Goal: Task Accomplishment & Management: Use online tool/utility

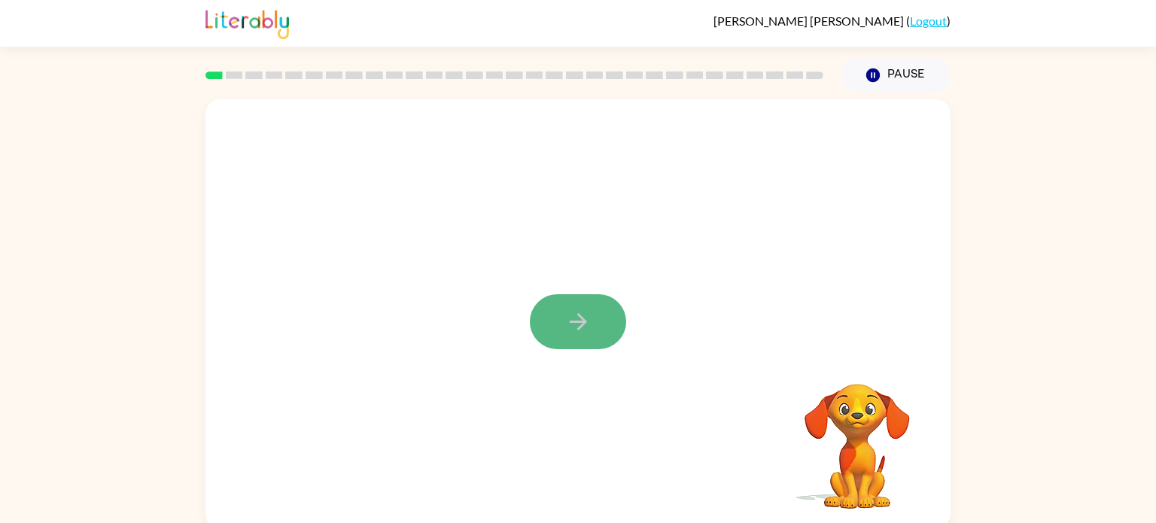
click at [586, 319] on icon "button" at bounding box center [578, 322] width 26 height 26
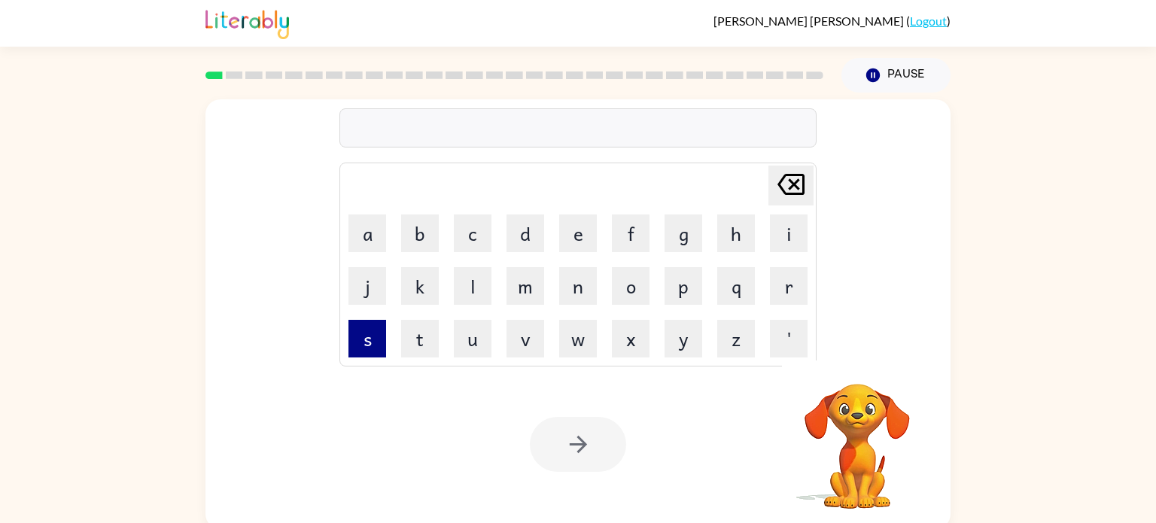
click at [371, 333] on button "s" at bounding box center [368, 339] width 38 height 38
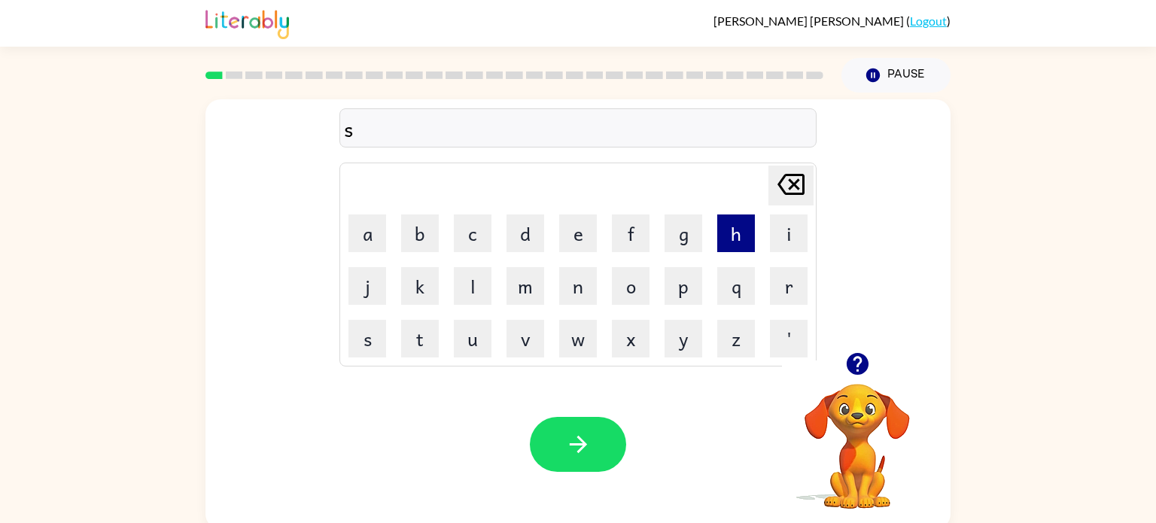
click at [742, 230] on button "h" at bounding box center [736, 234] width 38 height 38
click at [462, 341] on button "u" at bounding box center [473, 339] width 38 height 38
click at [375, 346] on button "s" at bounding box center [368, 339] width 38 height 38
click at [719, 232] on button "h" at bounding box center [736, 234] width 38 height 38
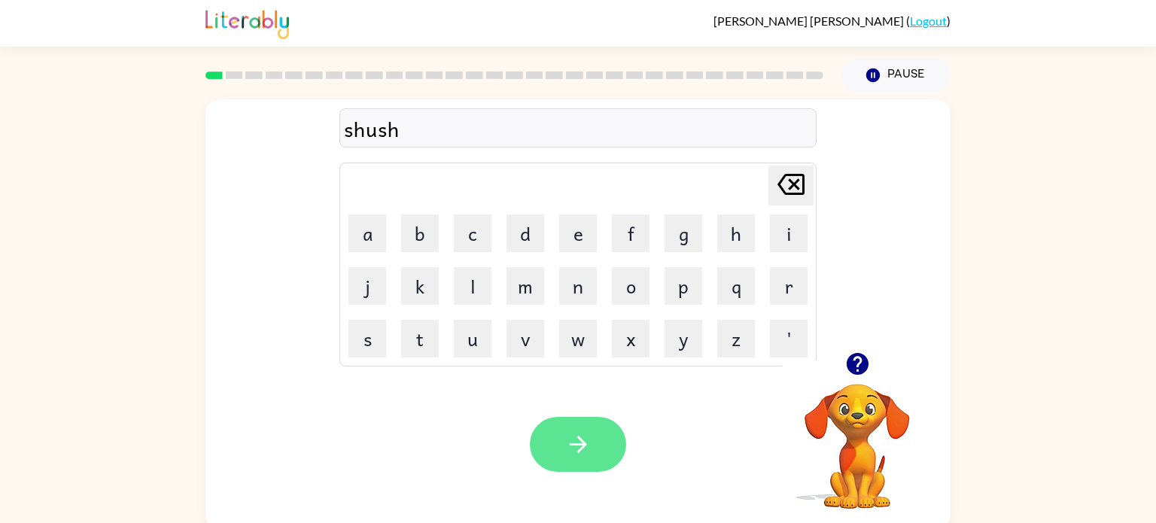
click at [592, 422] on button "button" at bounding box center [578, 444] width 96 height 55
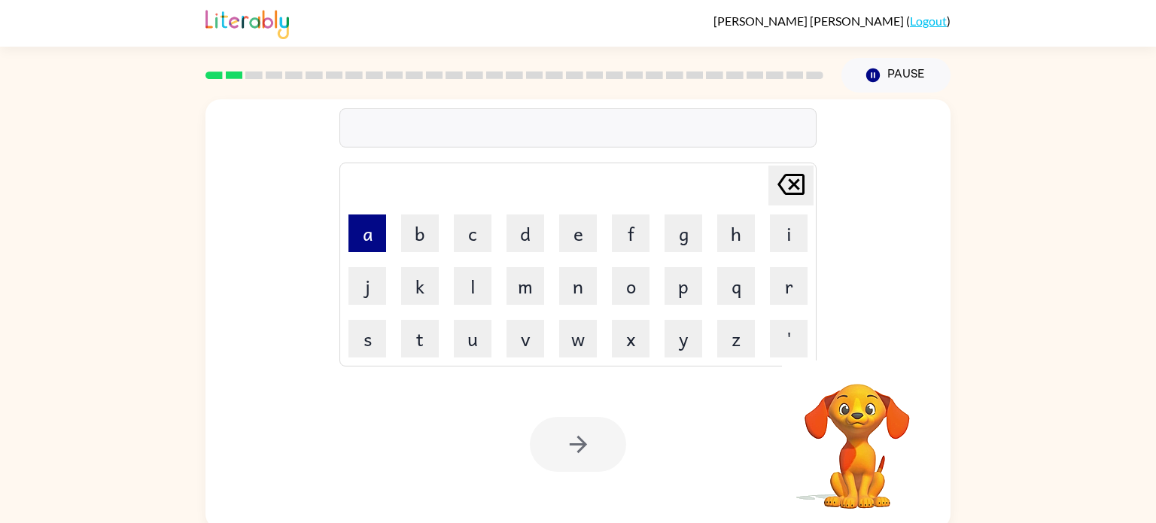
click at [372, 245] on button "a" at bounding box center [368, 234] width 38 height 38
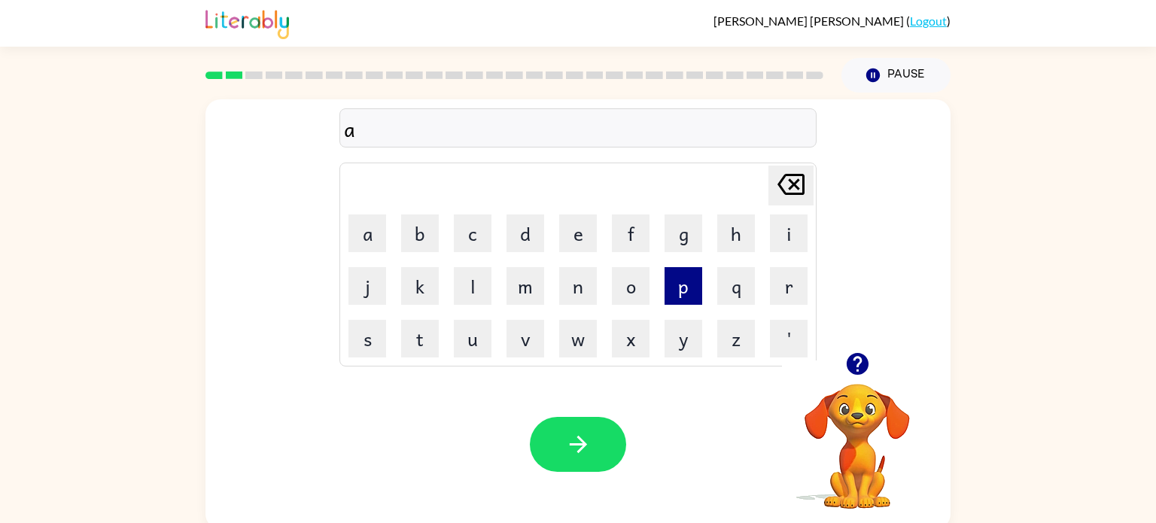
click at [685, 291] on button "p" at bounding box center [684, 286] width 38 height 38
click at [562, 240] on button "e" at bounding box center [578, 234] width 38 height 38
click at [375, 222] on button "a" at bounding box center [368, 234] width 38 height 38
click at [788, 276] on button "r" at bounding box center [789, 286] width 38 height 38
click at [565, 233] on button "e" at bounding box center [578, 234] width 38 height 38
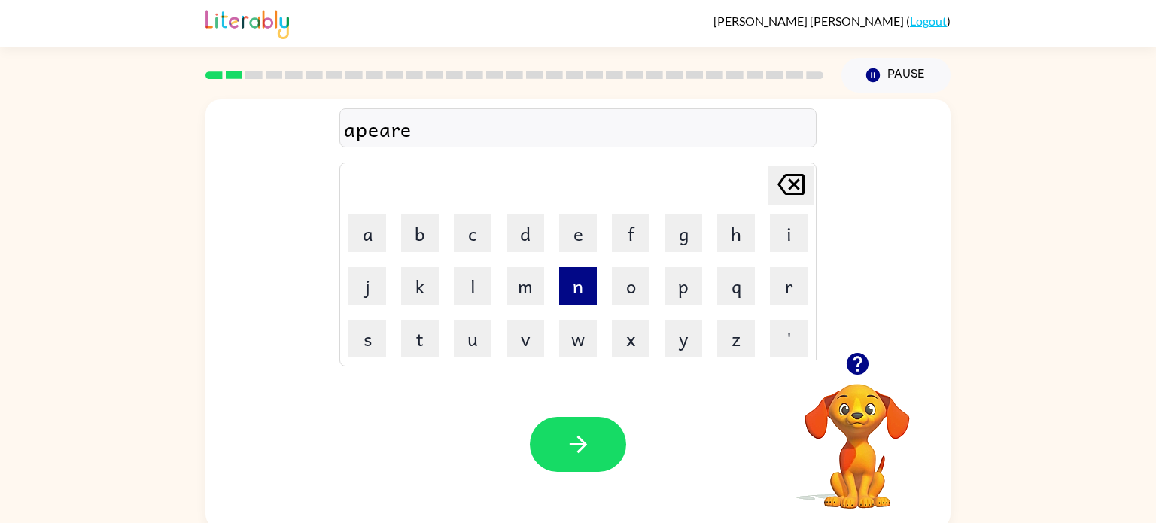
click at [571, 299] on button "n" at bounding box center [578, 286] width 38 height 38
type button "n"
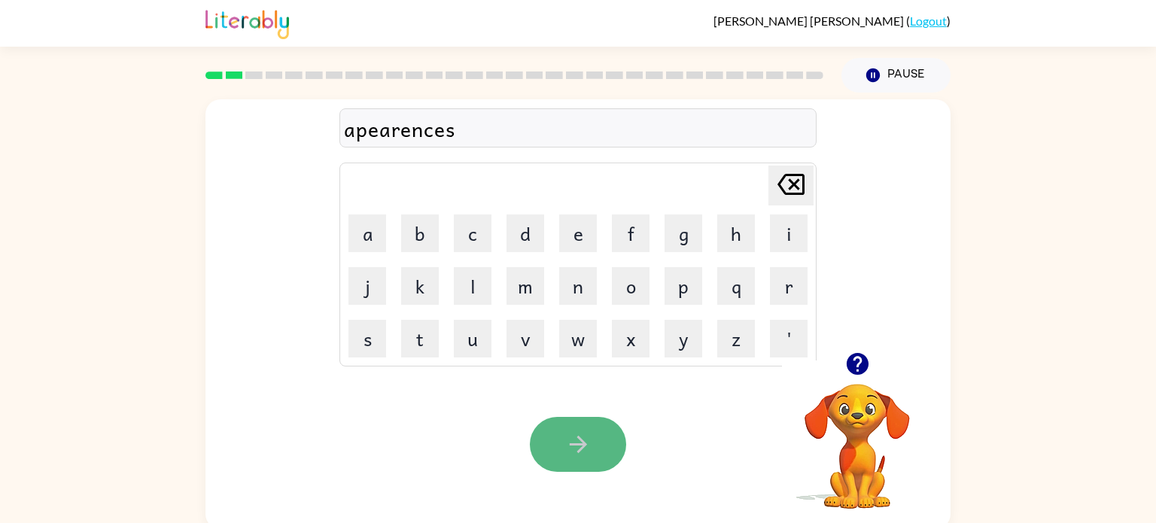
click at [598, 441] on button "button" at bounding box center [578, 444] width 96 height 55
click at [577, 455] on icon "button" at bounding box center [578, 444] width 26 height 26
click at [577, 425] on button "button" at bounding box center [578, 444] width 96 height 55
click at [574, 417] on button "button" at bounding box center [578, 444] width 96 height 55
click at [578, 442] on icon "button" at bounding box center [578, 444] width 26 height 26
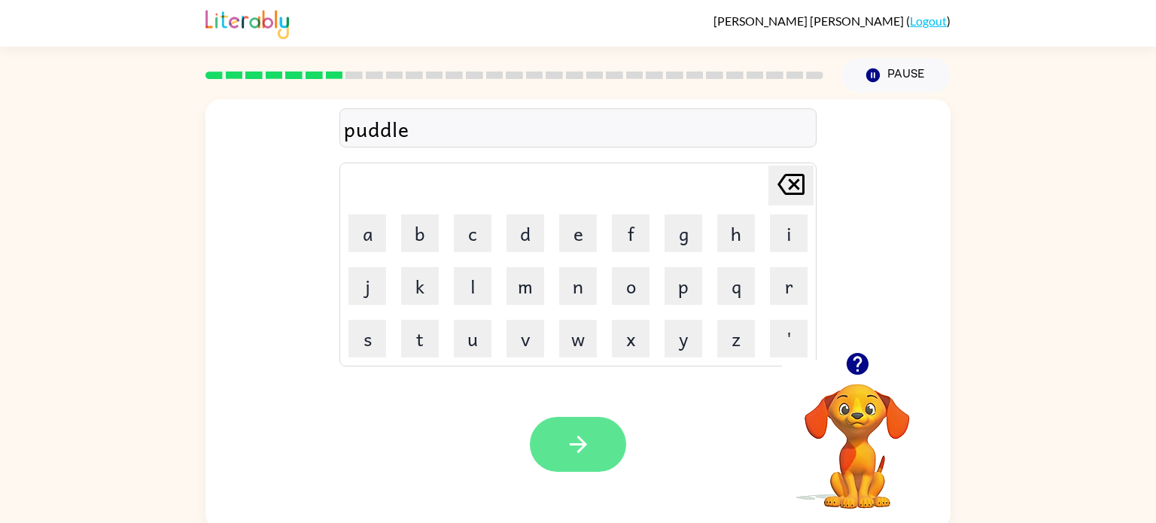
click at [578, 435] on icon "button" at bounding box center [578, 444] width 26 height 26
click at [585, 434] on icon "button" at bounding box center [578, 444] width 26 height 26
click at [586, 442] on icon "button" at bounding box center [578, 444] width 26 height 26
click at [586, 451] on icon "button" at bounding box center [578, 444] width 26 height 26
click at [585, 449] on icon "button" at bounding box center [578, 444] width 26 height 26
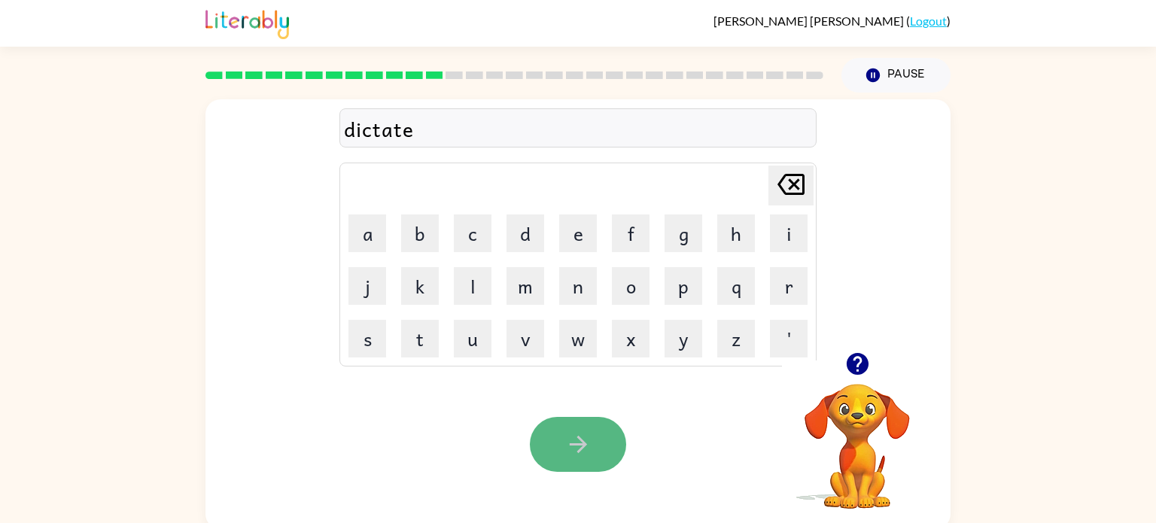
click at [581, 463] on button "button" at bounding box center [578, 444] width 96 height 55
click at [578, 451] on icon "button" at bounding box center [577, 444] width 17 height 17
click at [571, 444] on icon "button" at bounding box center [577, 444] width 17 height 17
click at [575, 443] on icon "button" at bounding box center [578, 444] width 26 height 26
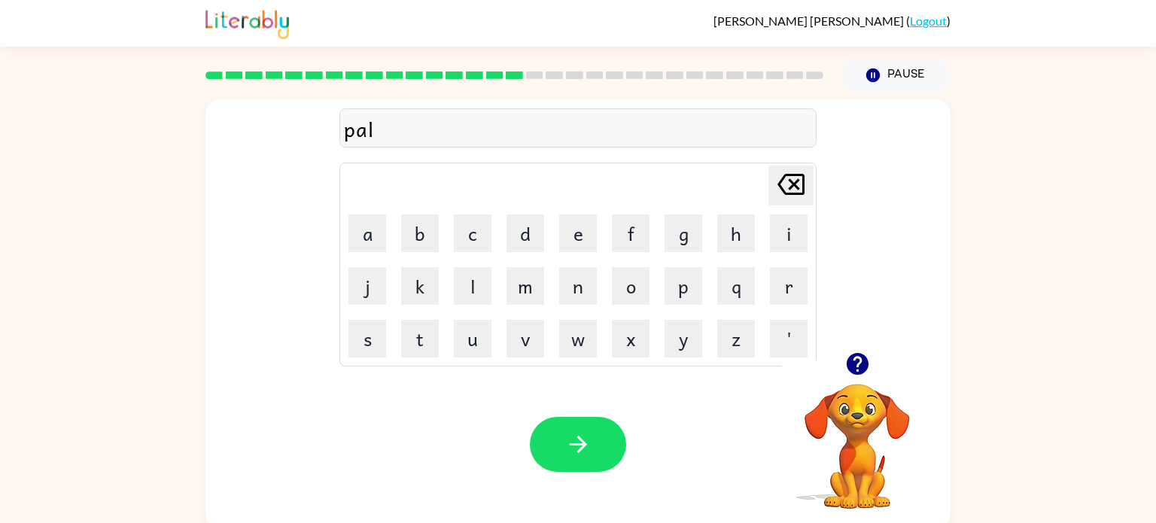
click at [576, 444] on icon "button" at bounding box center [577, 444] width 17 height 17
click at [580, 452] on icon "button" at bounding box center [578, 444] width 26 height 26
click at [581, 456] on icon "button" at bounding box center [578, 444] width 26 height 26
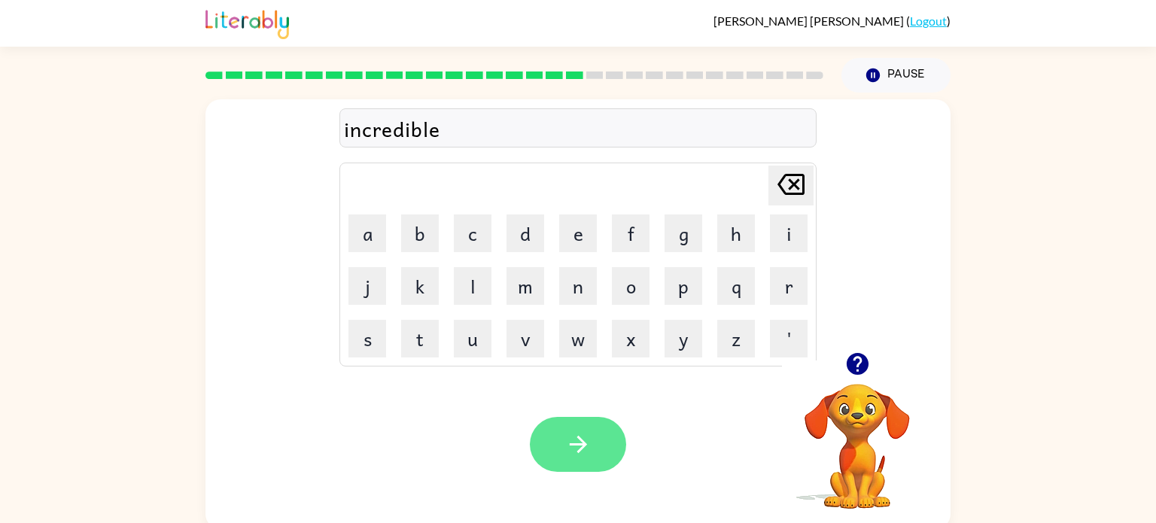
click at [581, 456] on icon "button" at bounding box center [578, 444] width 26 height 26
click at [583, 458] on button "button" at bounding box center [578, 444] width 96 height 55
click at [584, 460] on button "button" at bounding box center [578, 444] width 96 height 55
click at [584, 464] on button "button" at bounding box center [578, 444] width 96 height 55
click at [565, 444] on icon "button" at bounding box center [578, 444] width 26 height 26
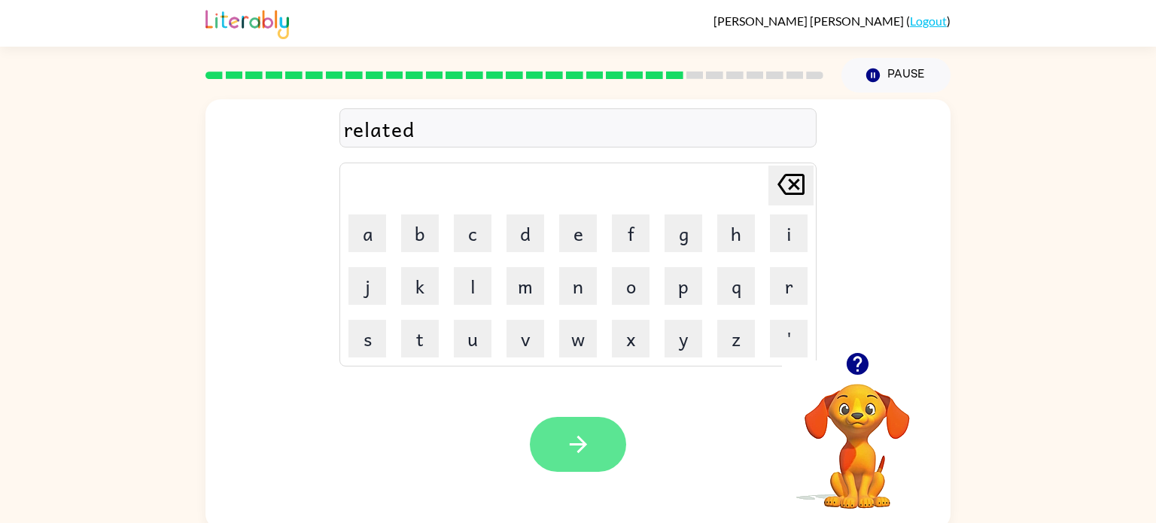
click at [568, 445] on icon "button" at bounding box center [578, 444] width 26 height 26
click at [577, 451] on icon "button" at bounding box center [578, 444] width 26 height 26
click at [578, 455] on icon "button" at bounding box center [578, 444] width 26 height 26
click at [579, 458] on icon "button" at bounding box center [578, 444] width 26 height 26
click at [580, 462] on button "button" at bounding box center [578, 444] width 96 height 55
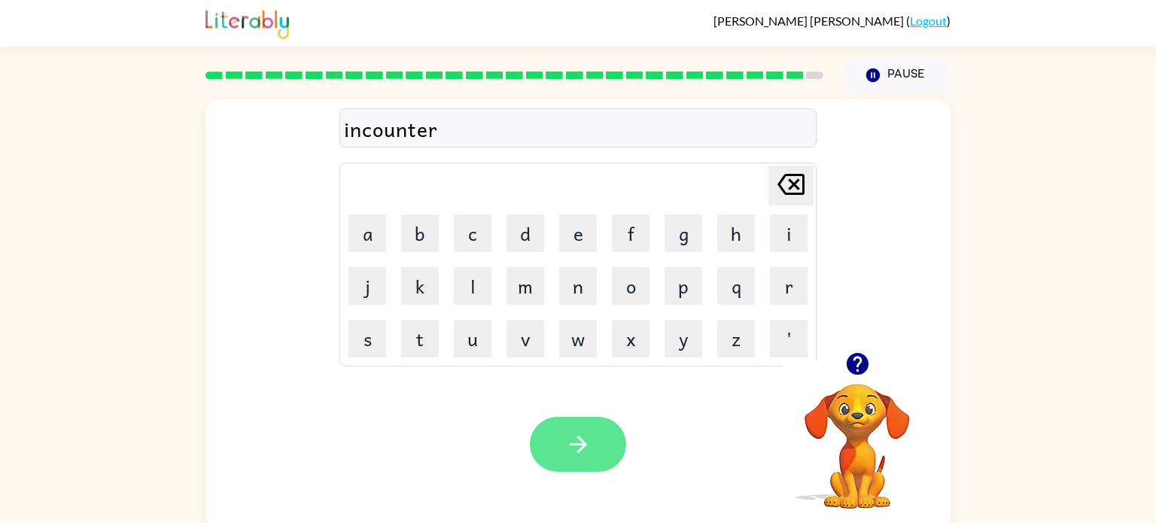
click at [578, 455] on icon "button" at bounding box center [578, 444] width 26 height 26
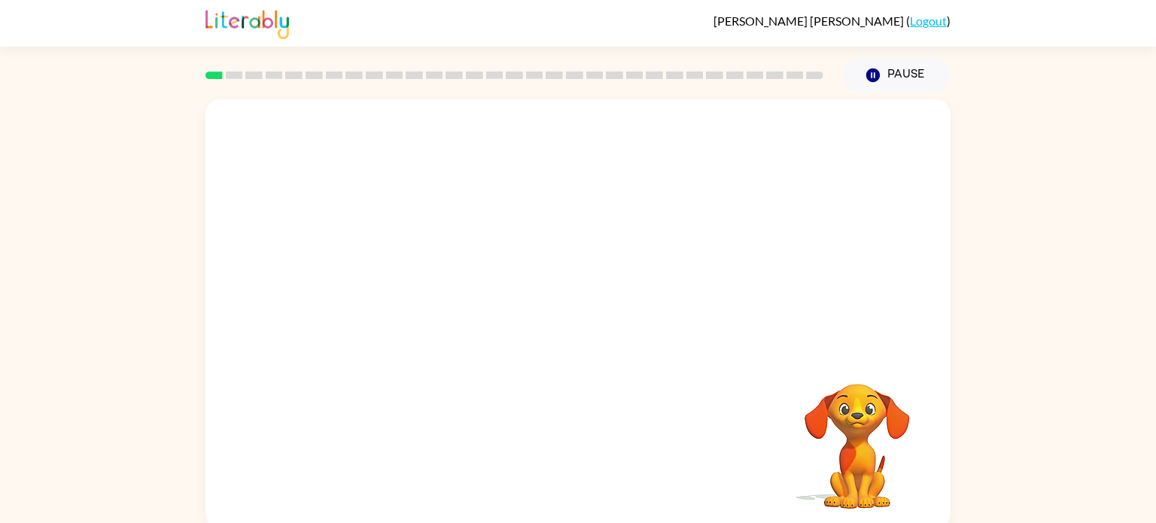
click at [416, 282] on video "Your browser must support playing .mp4 files to use Literably. Please try using…" at bounding box center [578, 225] width 745 height 253
click at [418, 285] on video "Your browser must support playing .mp4 files to use Literably. Please try using…" at bounding box center [578, 225] width 745 height 253
click at [493, 405] on div at bounding box center [578, 314] width 745 height 430
click at [553, 307] on button "button" at bounding box center [578, 321] width 96 height 55
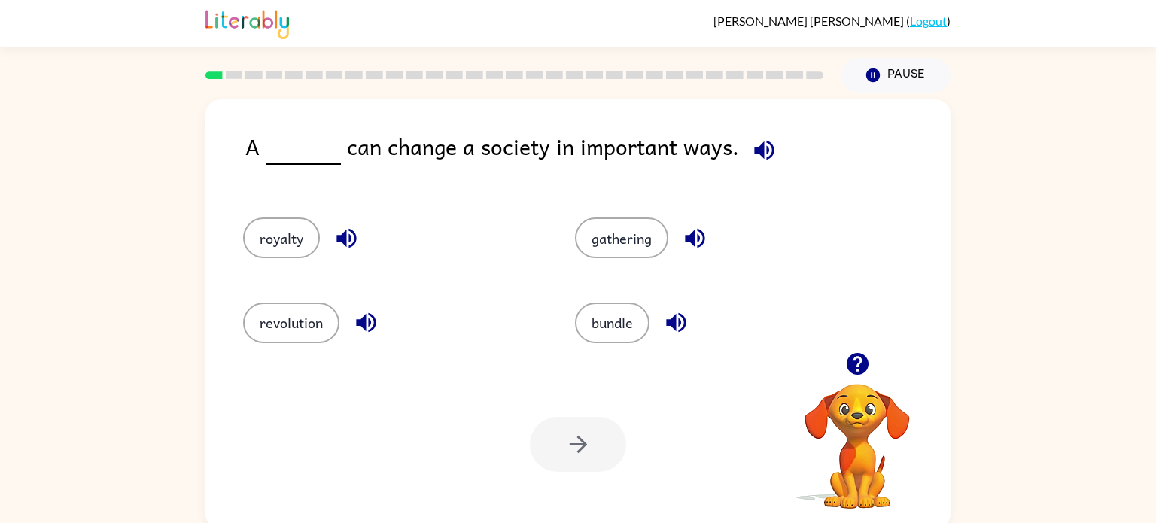
click at [553, 307] on div "bundle" at bounding box center [713, 316] width 332 height 84
click at [297, 320] on button "revolution" at bounding box center [291, 323] width 96 height 41
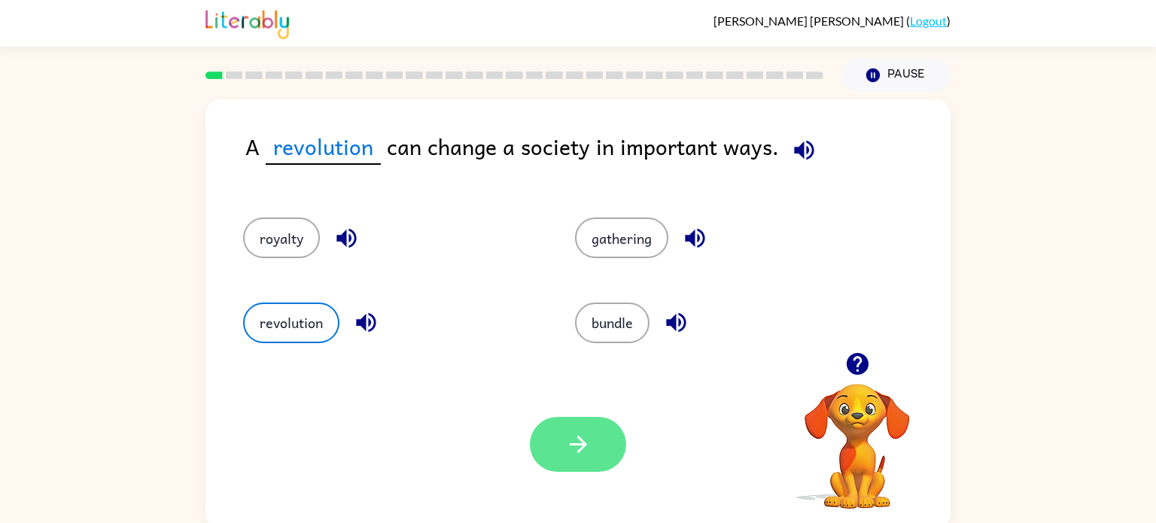
click at [571, 419] on button "button" at bounding box center [578, 444] width 96 height 55
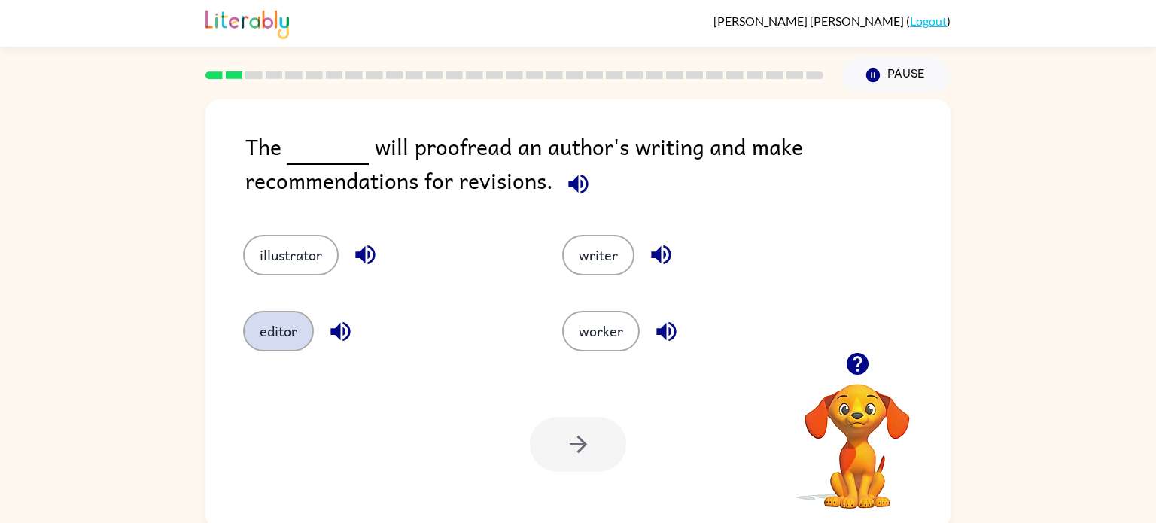
click at [267, 323] on button "editor" at bounding box center [278, 331] width 71 height 41
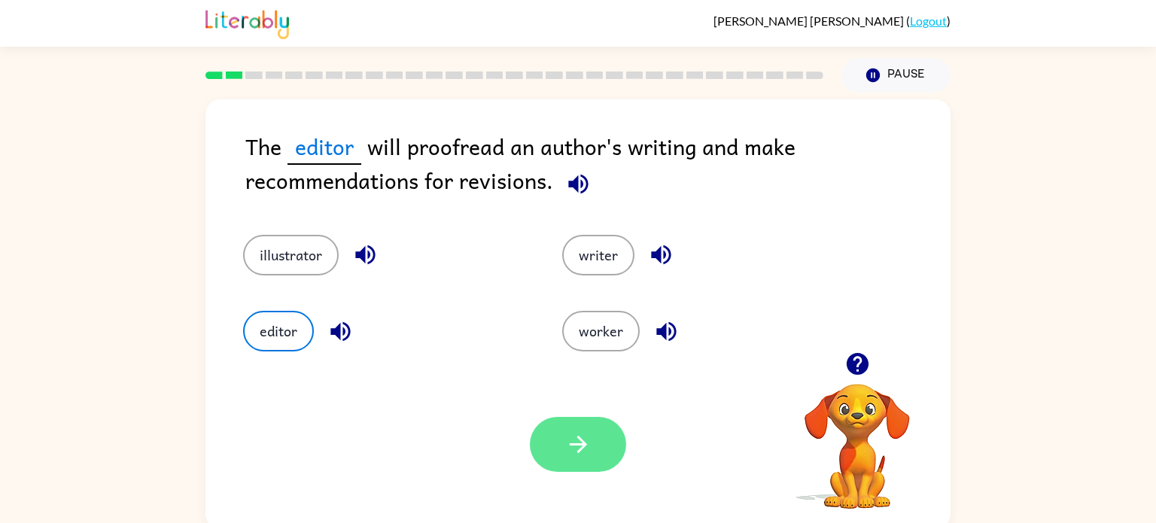
click at [614, 440] on button "button" at bounding box center [578, 444] width 96 height 55
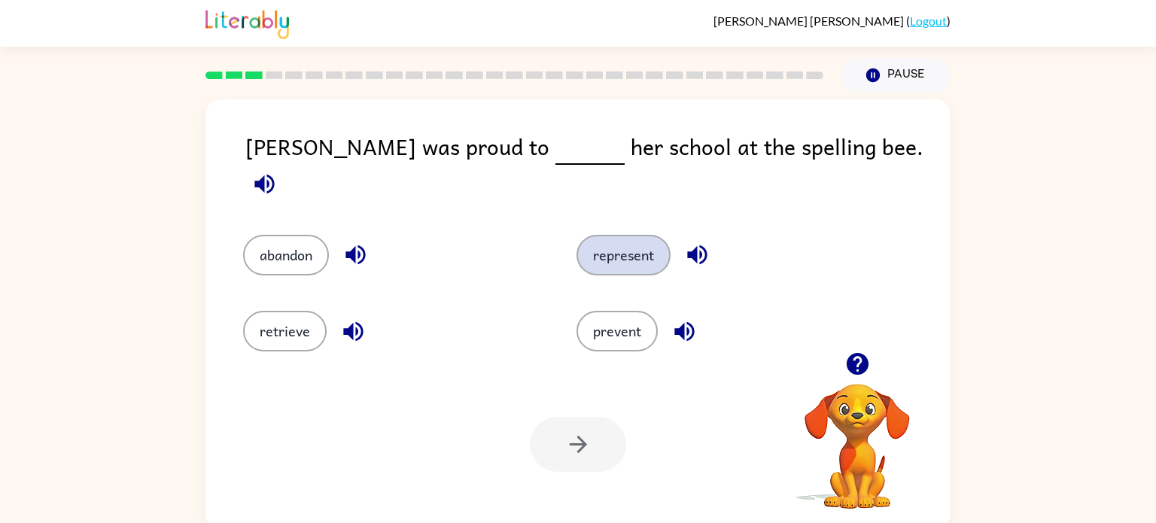
click at [630, 235] on button "represent" at bounding box center [624, 255] width 94 height 41
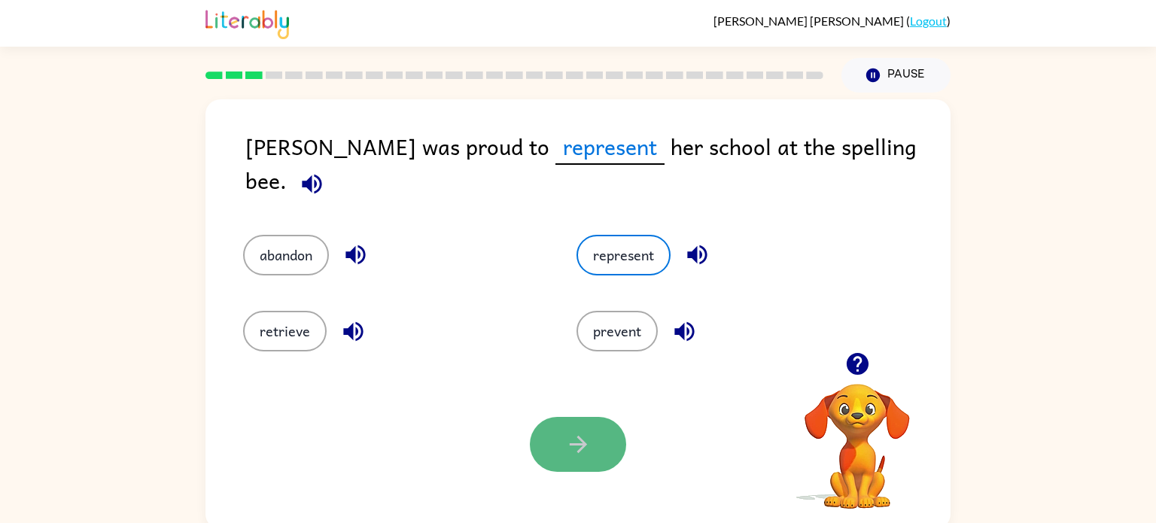
click at [579, 443] on icon "button" at bounding box center [578, 444] width 26 height 26
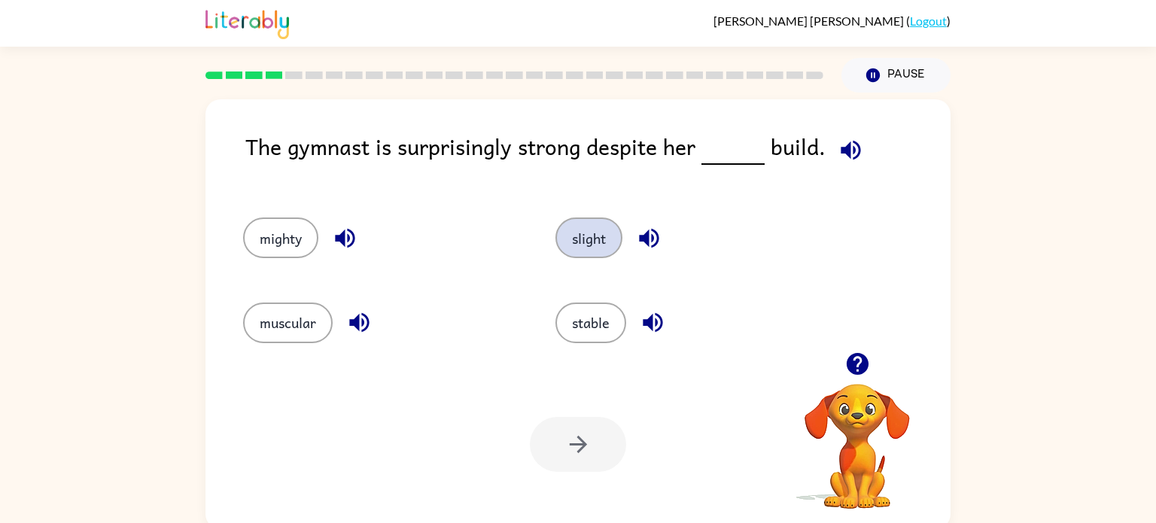
click at [578, 236] on button "slight" at bounding box center [589, 238] width 67 height 41
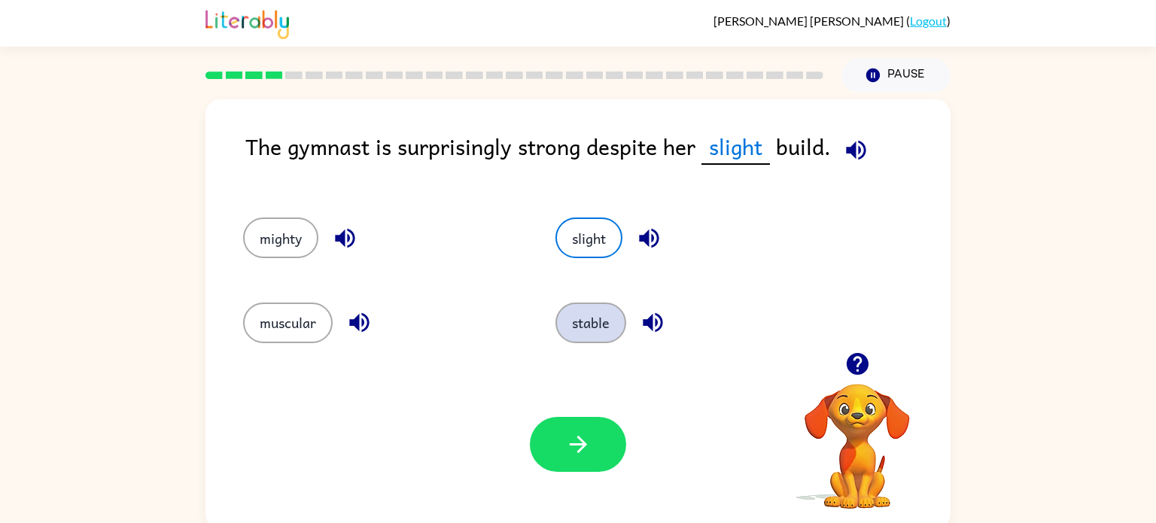
click at [600, 329] on button "stable" at bounding box center [591, 323] width 71 height 41
click at [599, 234] on button "slight" at bounding box center [589, 238] width 67 height 41
click at [548, 426] on button "button" at bounding box center [578, 444] width 96 height 55
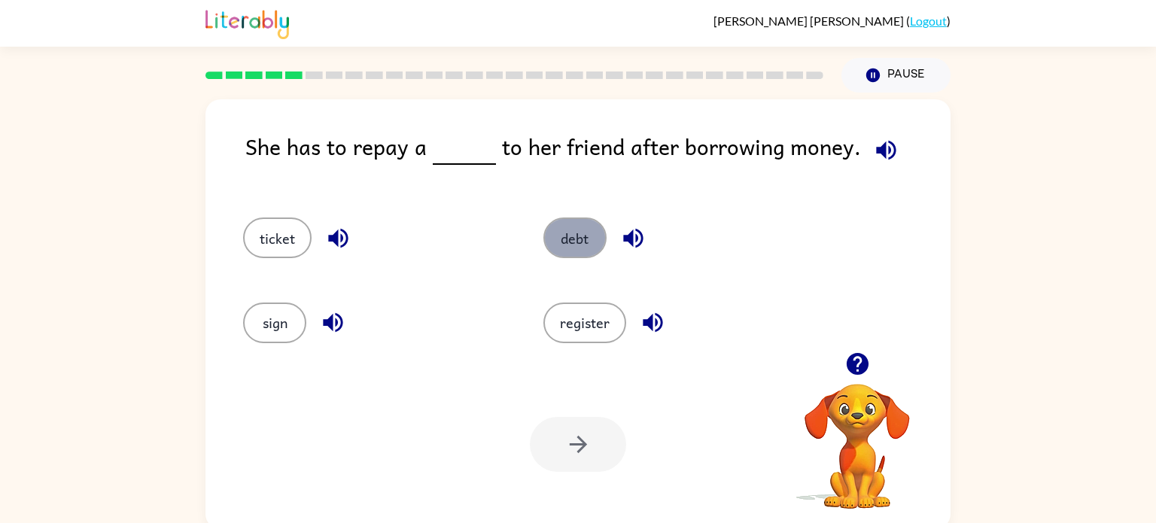
click at [578, 241] on button "debt" at bounding box center [575, 238] width 63 height 41
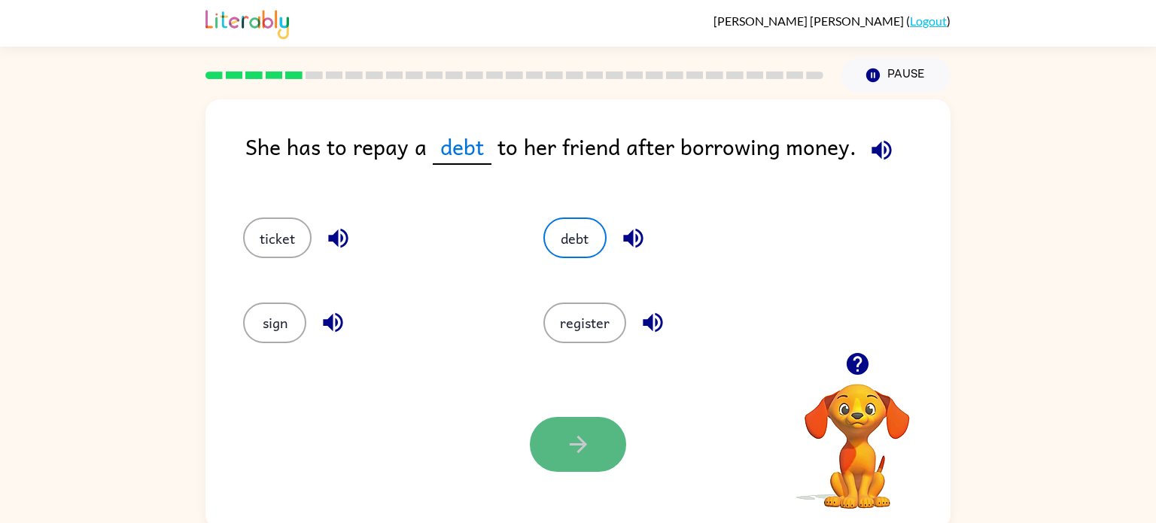
click at [571, 449] on icon "button" at bounding box center [578, 444] width 26 height 26
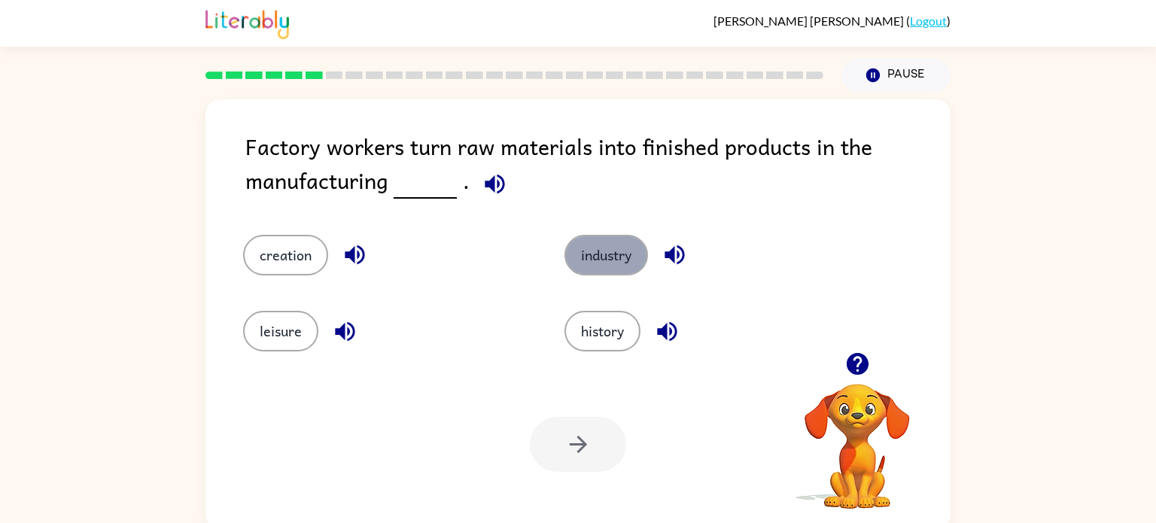
click at [611, 259] on button "industry" at bounding box center [607, 255] width 84 height 41
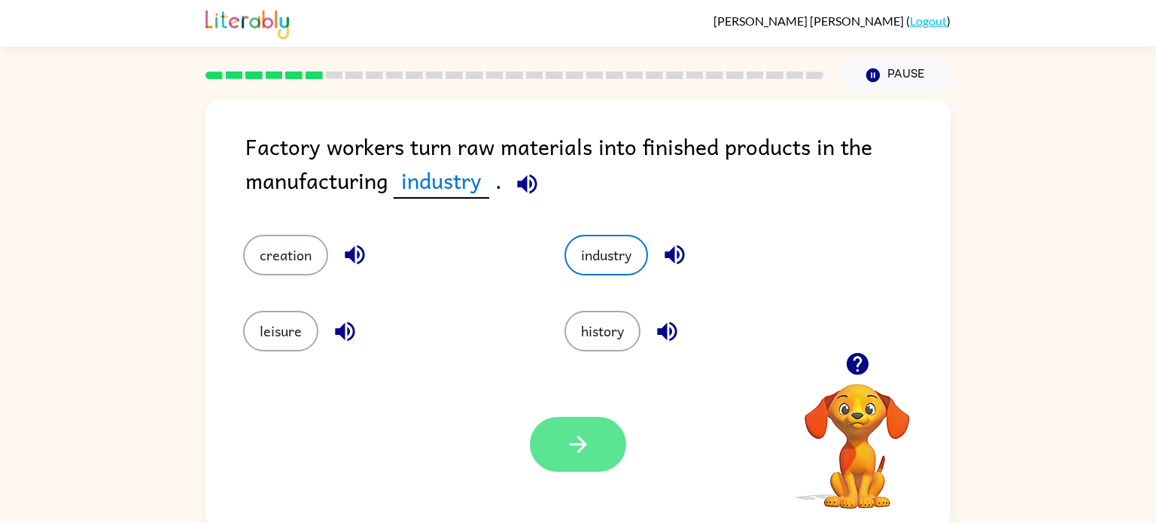
click at [544, 436] on button "button" at bounding box center [578, 444] width 96 height 55
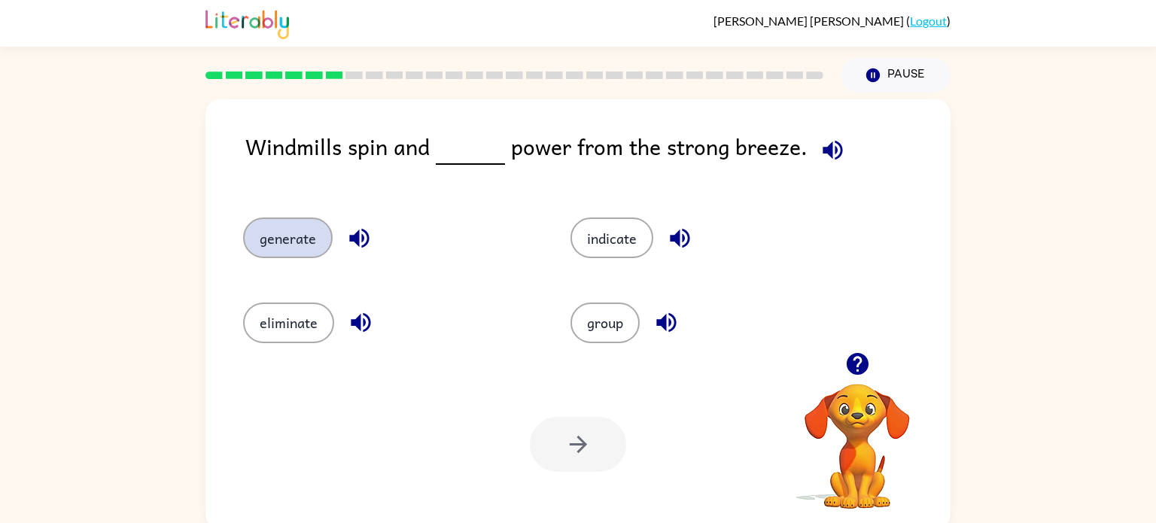
click at [303, 252] on button "generate" at bounding box center [288, 238] width 90 height 41
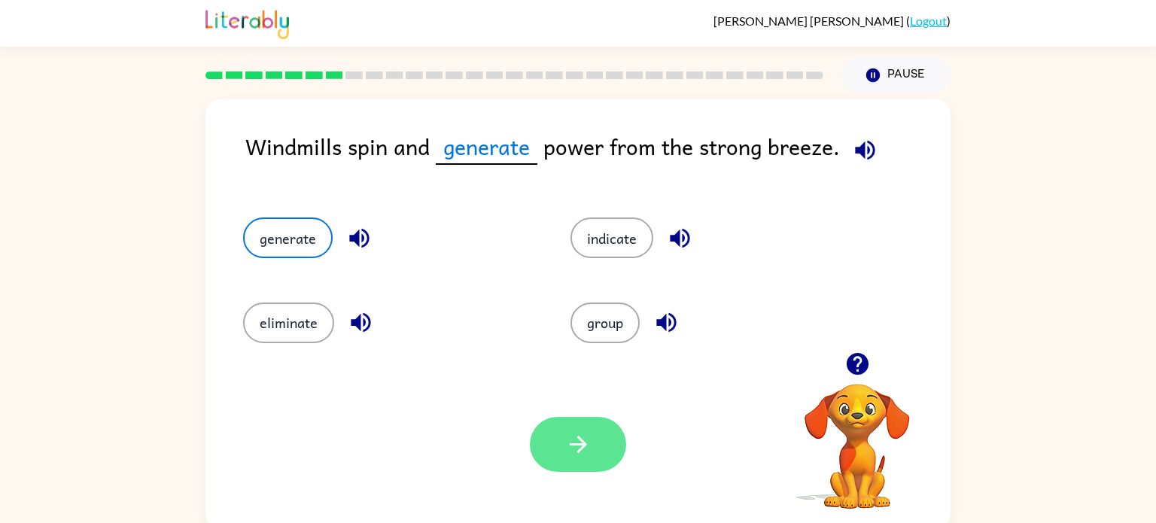
click at [550, 422] on button "button" at bounding box center [578, 444] width 96 height 55
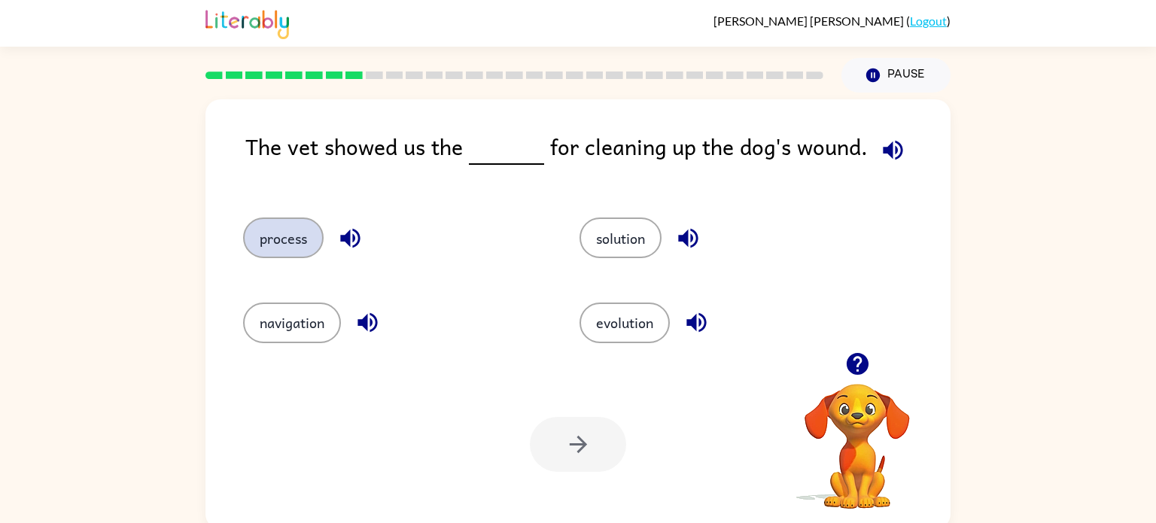
click at [272, 239] on button "process" at bounding box center [283, 238] width 81 height 41
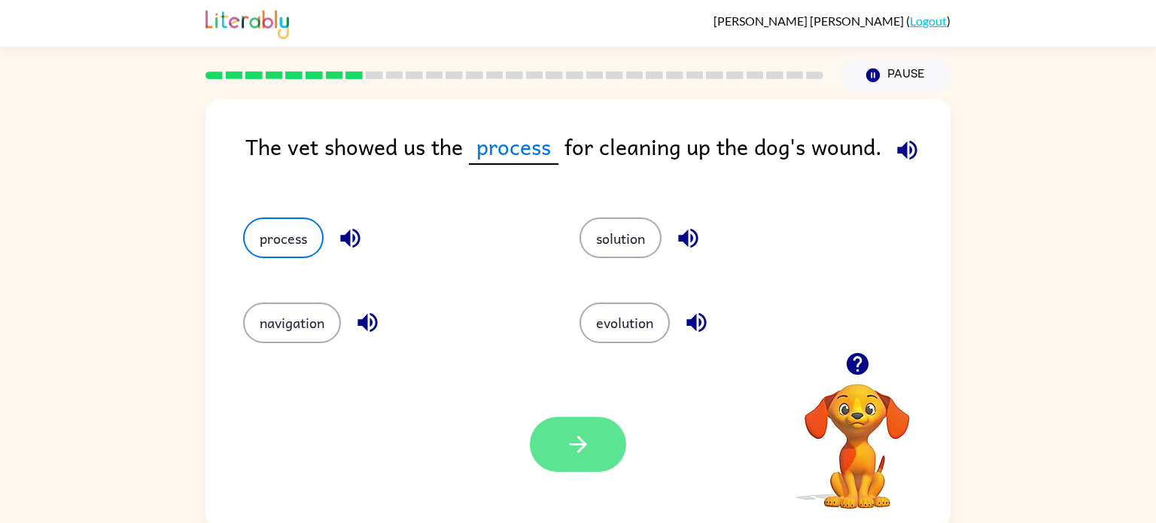
click at [580, 417] on button "button" at bounding box center [578, 444] width 96 height 55
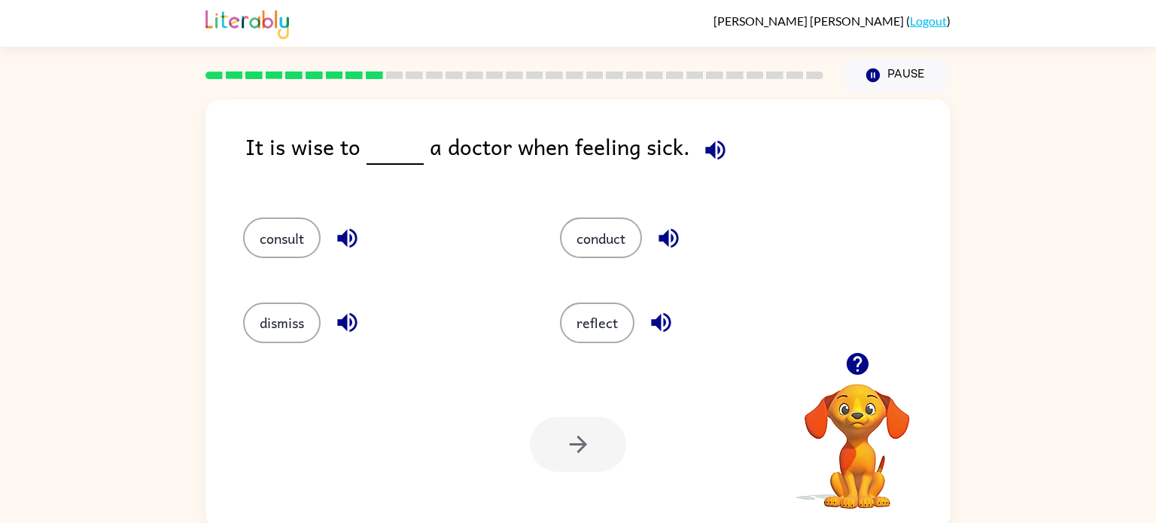
click at [673, 235] on icon "button" at bounding box center [669, 238] width 26 height 26
click at [341, 237] on icon "button" at bounding box center [347, 239] width 20 height 20
click at [708, 157] on icon "button" at bounding box center [715, 150] width 20 height 20
click at [337, 237] on icon "button" at bounding box center [347, 238] width 26 height 26
click at [659, 237] on icon "button" at bounding box center [669, 238] width 26 height 26
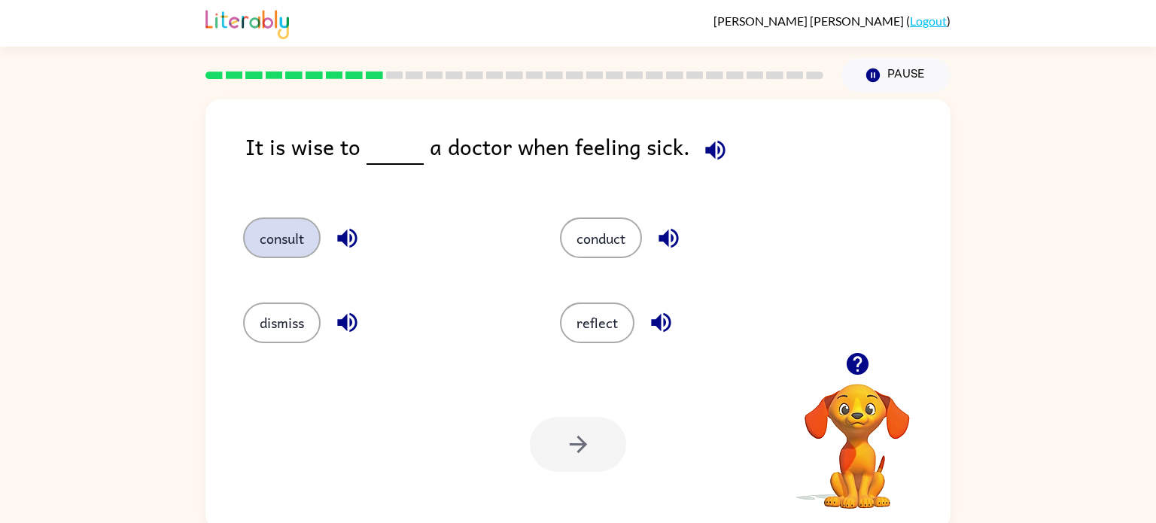
click at [279, 242] on button "consult" at bounding box center [282, 238] width 78 height 41
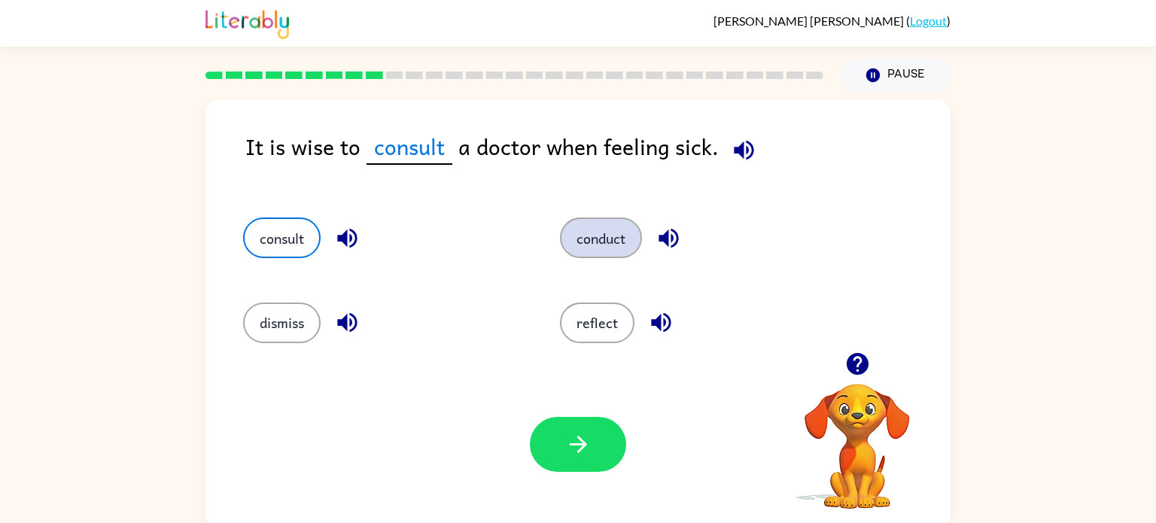
click at [574, 248] on button "conduct" at bounding box center [601, 238] width 82 height 41
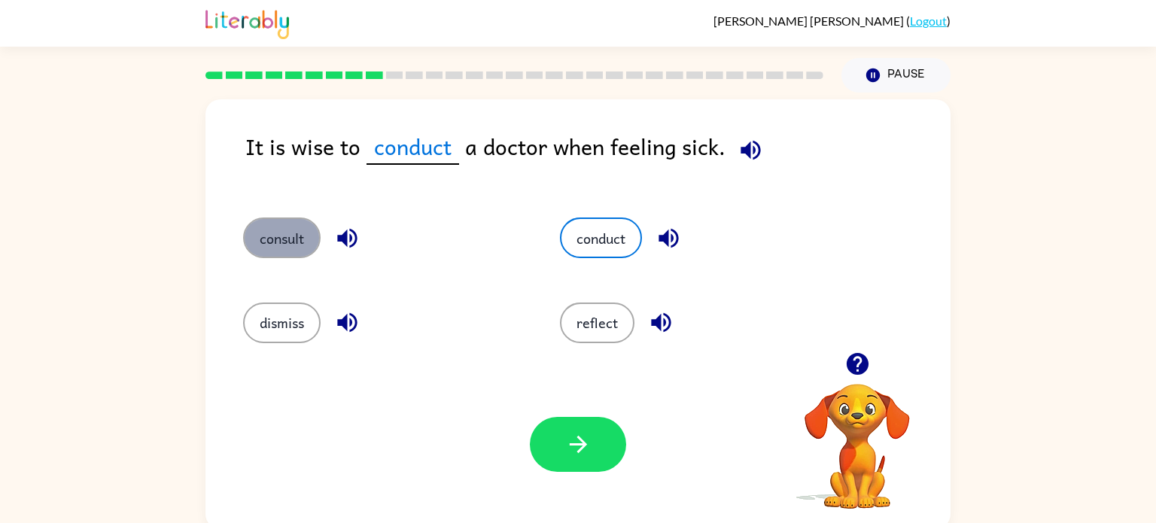
click at [285, 239] on button "consult" at bounding box center [282, 238] width 78 height 41
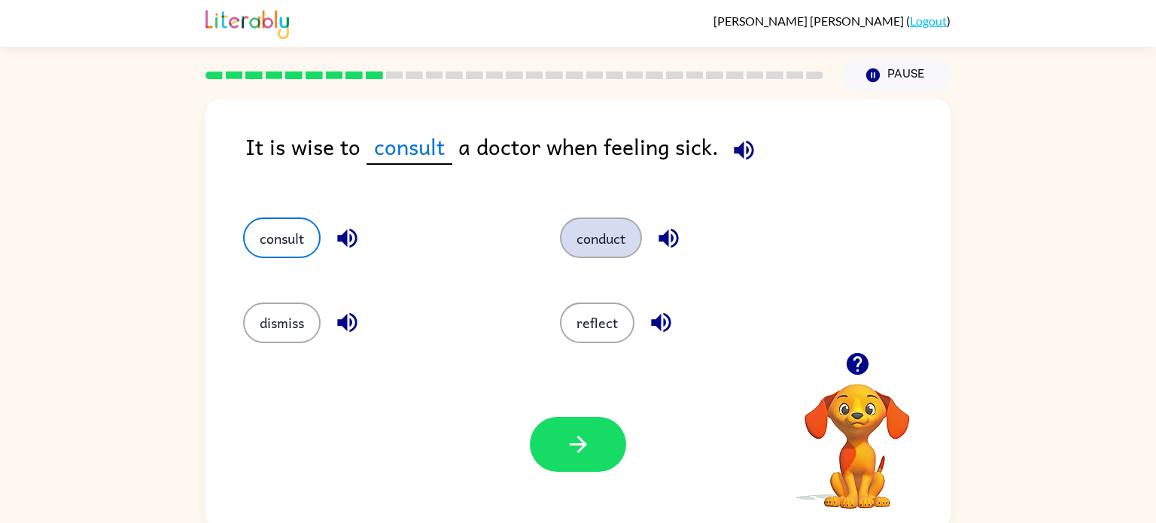
click at [590, 229] on button "conduct" at bounding box center [601, 238] width 82 height 41
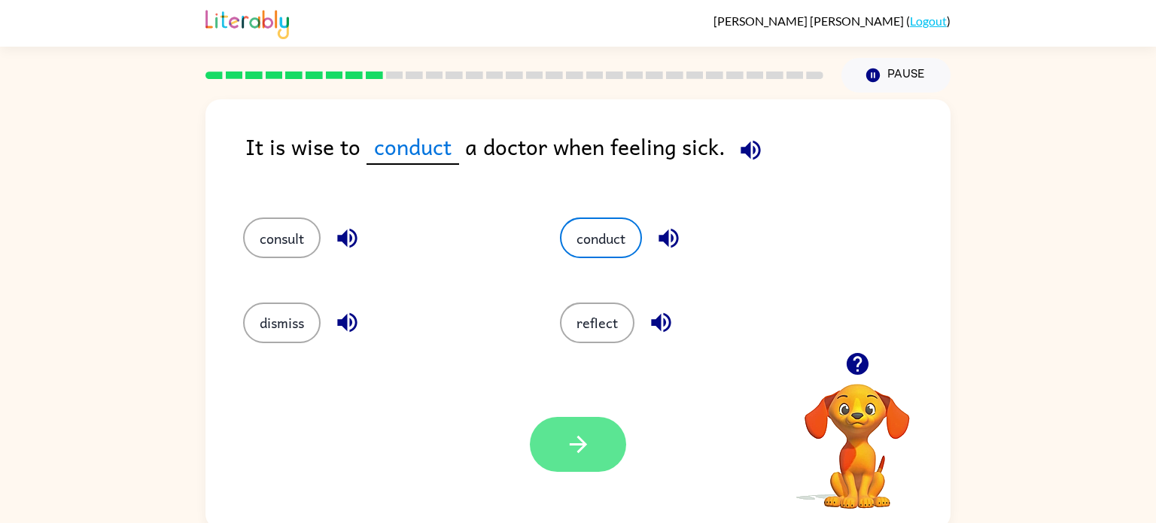
click at [553, 462] on button "button" at bounding box center [578, 444] width 96 height 55
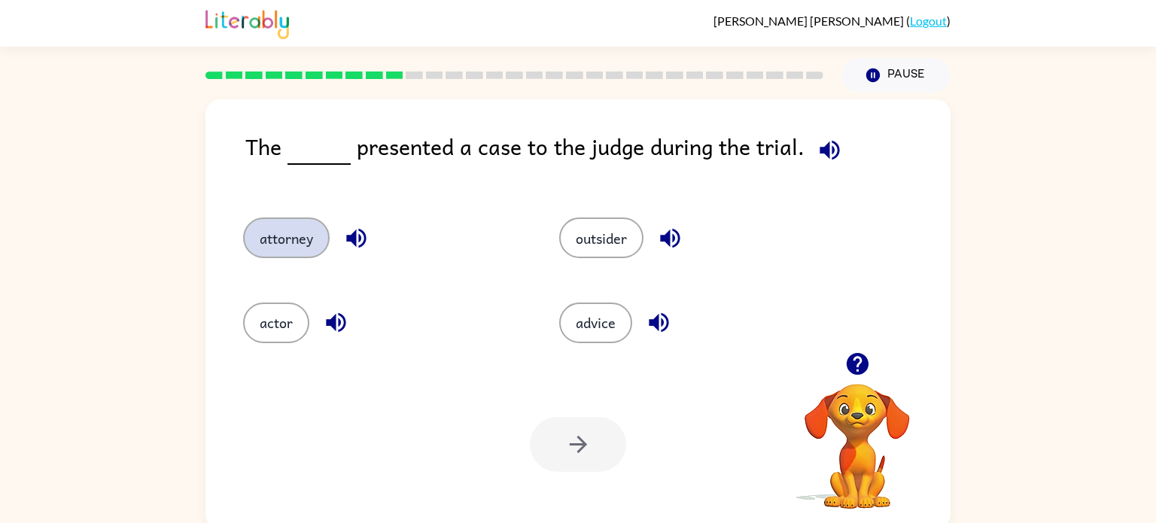
click at [306, 248] on button "attorney" at bounding box center [286, 238] width 87 height 41
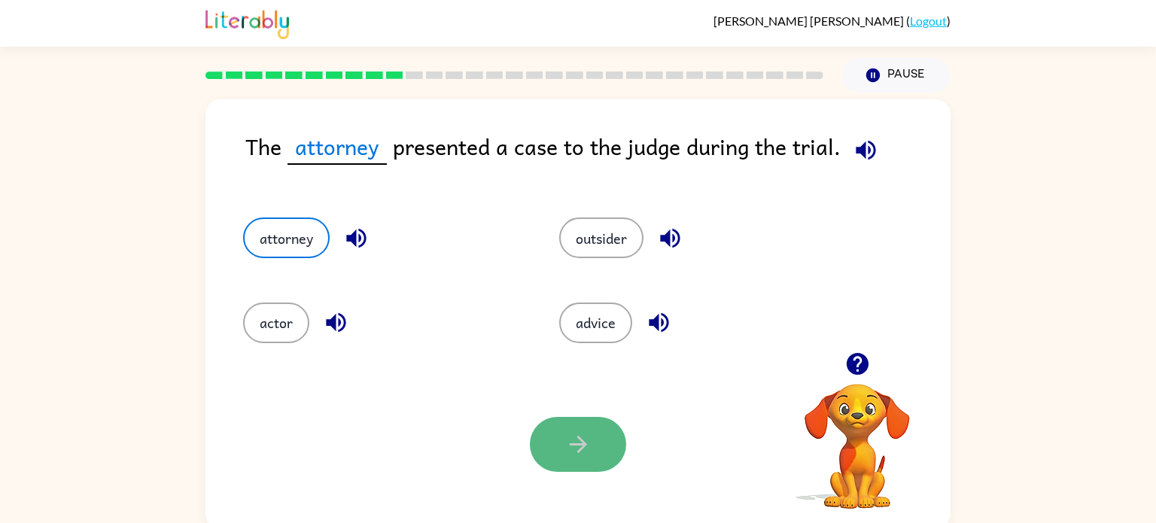
click at [580, 457] on icon "button" at bounding box center [578, 444] width 26 height 26
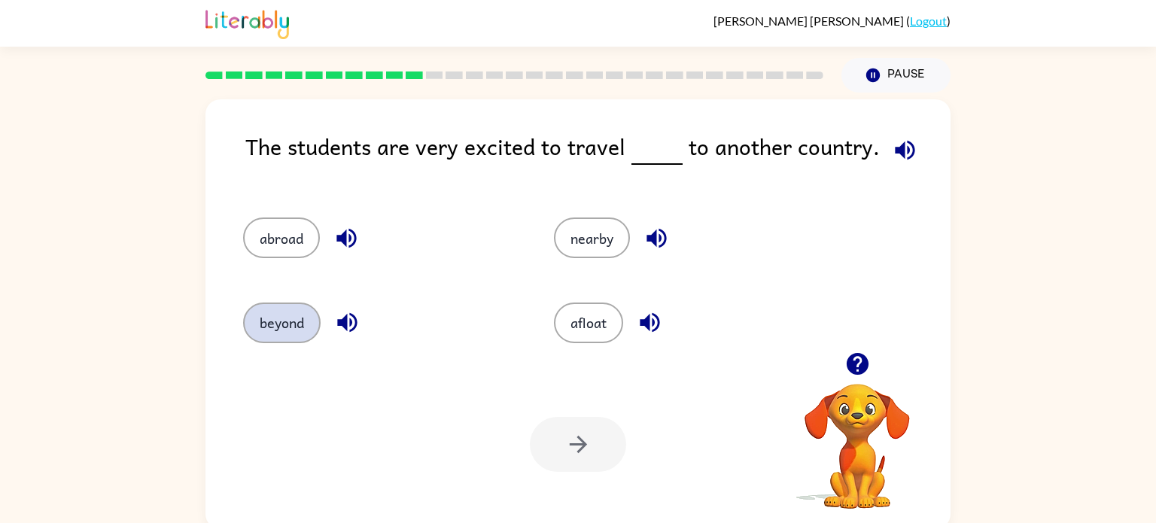
click at [274, 312] on button "beyond" at bounding box center [282, 323] width 78 height 41
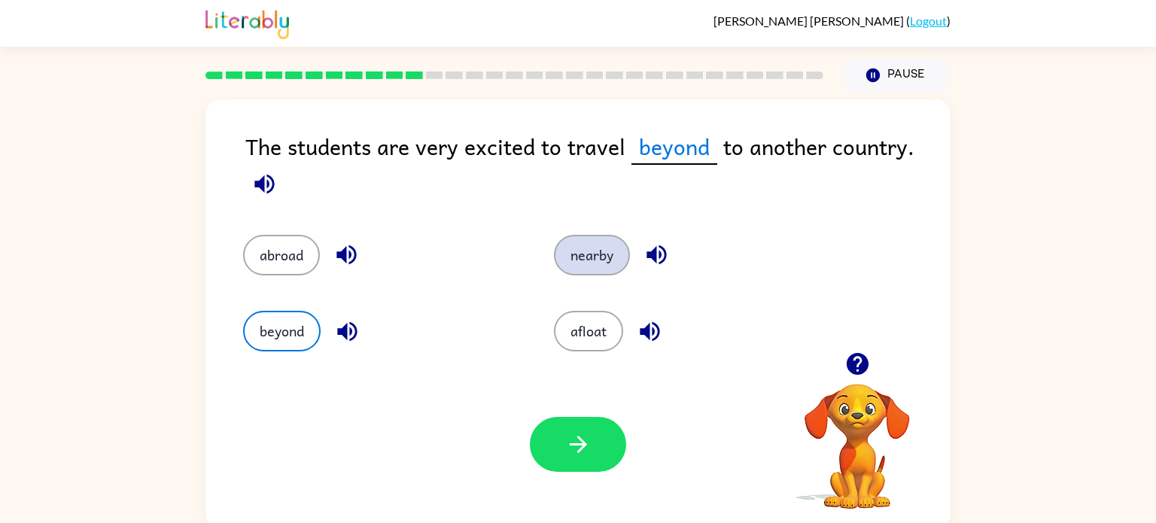
click at [574, 258] on button "nearby" at bounding box center [592, 255] width 76 height 41
click at [647, 251] on icon "button" at bounding box center [657, 255] width 26 height 26
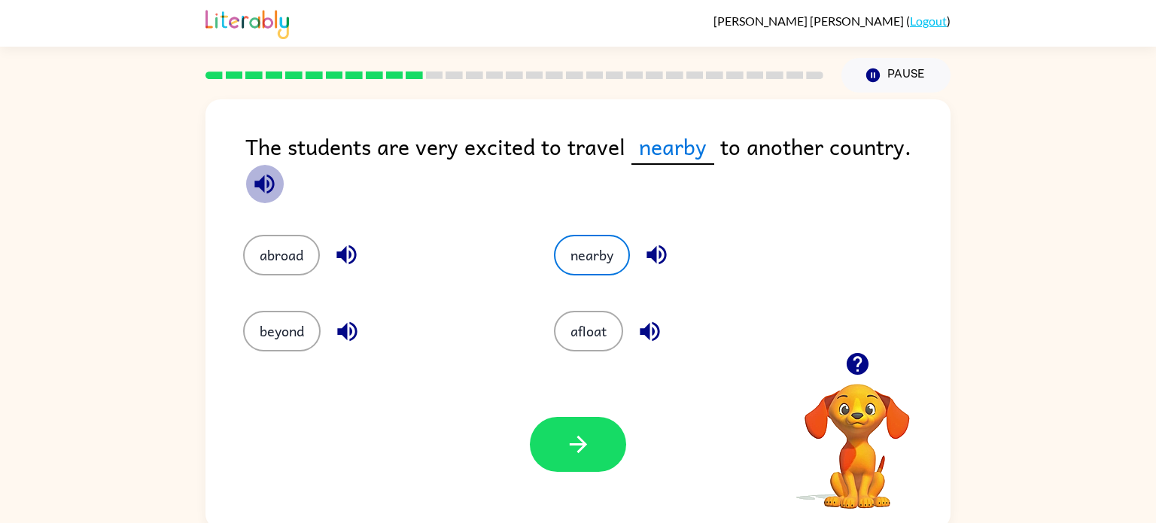
click at [273, 181] on icon "button" at bounding box center [264, 184] width 20 height 20
click at [268, 341] on button "beyond" at bounding box center [282, 331] width 78 height 41
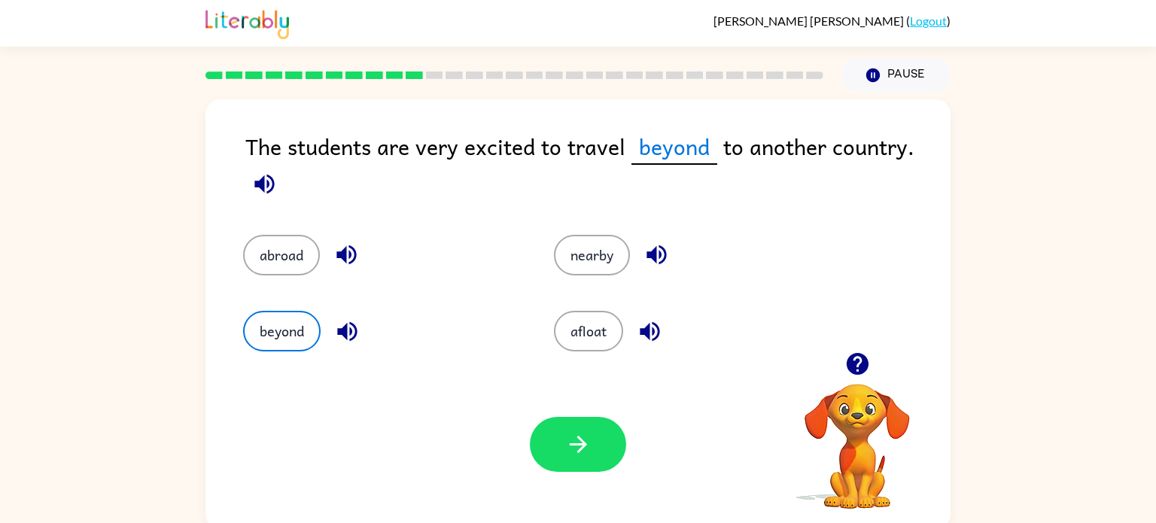
click at [273, 182] on icon "button" at bounding box center [264, 184] width 20 height 20
click at [566, 440] on icon "button" at bounding box center [578, 444] width 26 height 26
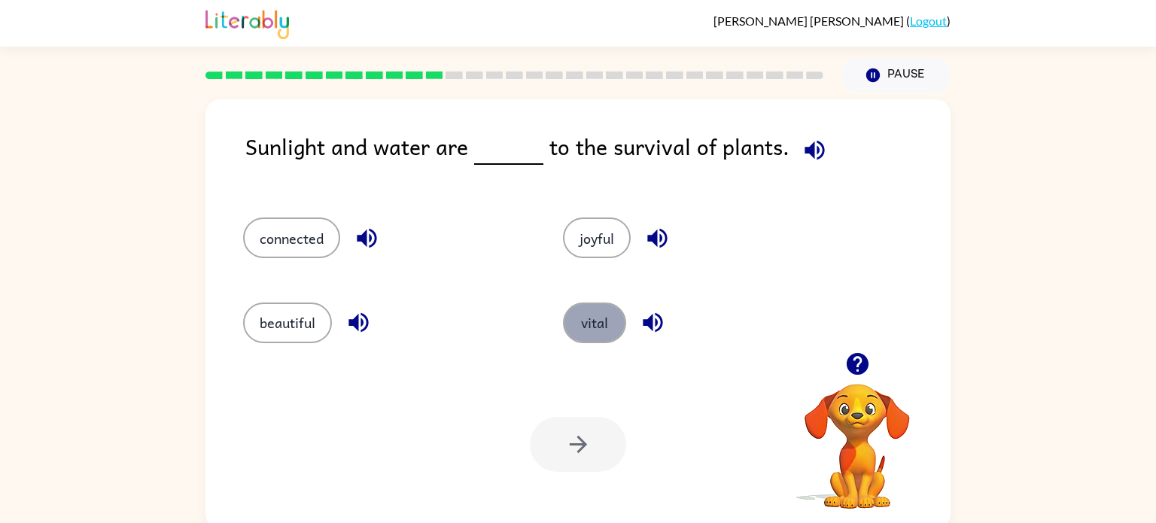
click at [600, 321] on button "vital" at bounding box center [594, 323] width 63 height 41
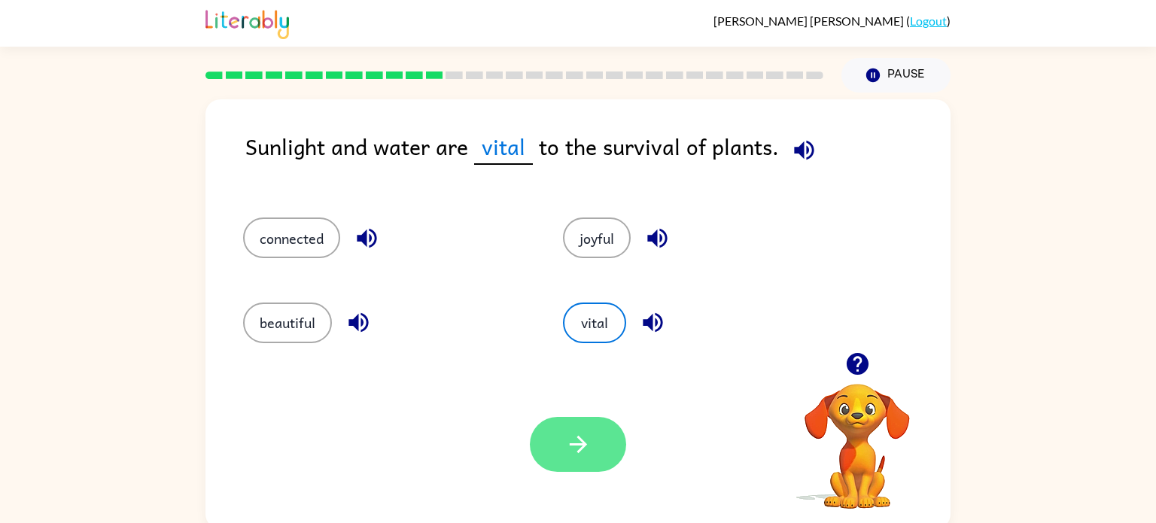
click at [556, 460] on button "button" at bounding box center [578, 444] width 96 height 55
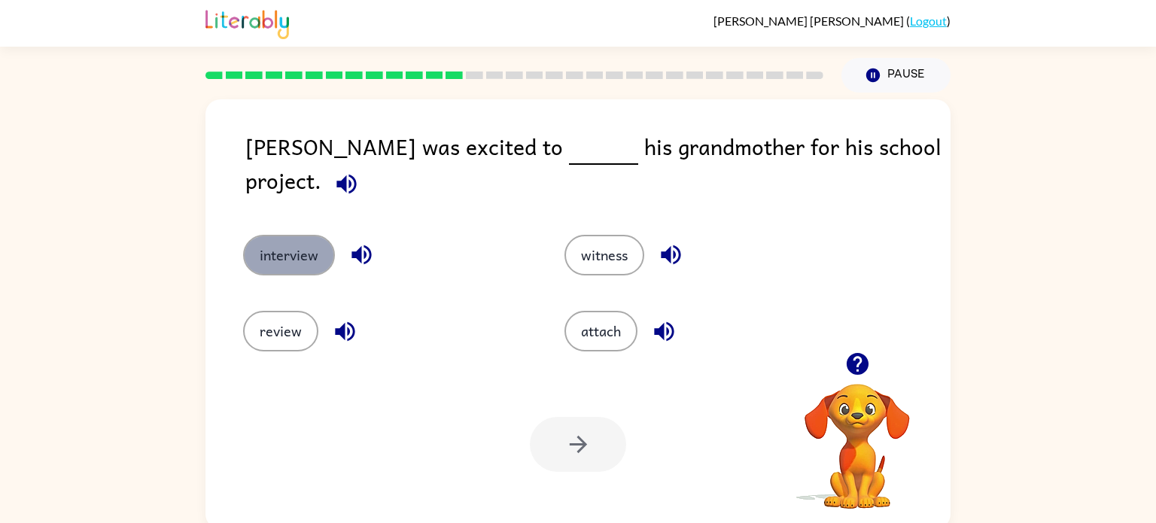
click at [300, 235] on button "interview" at bounding box center [289, 255] width 92 height 41
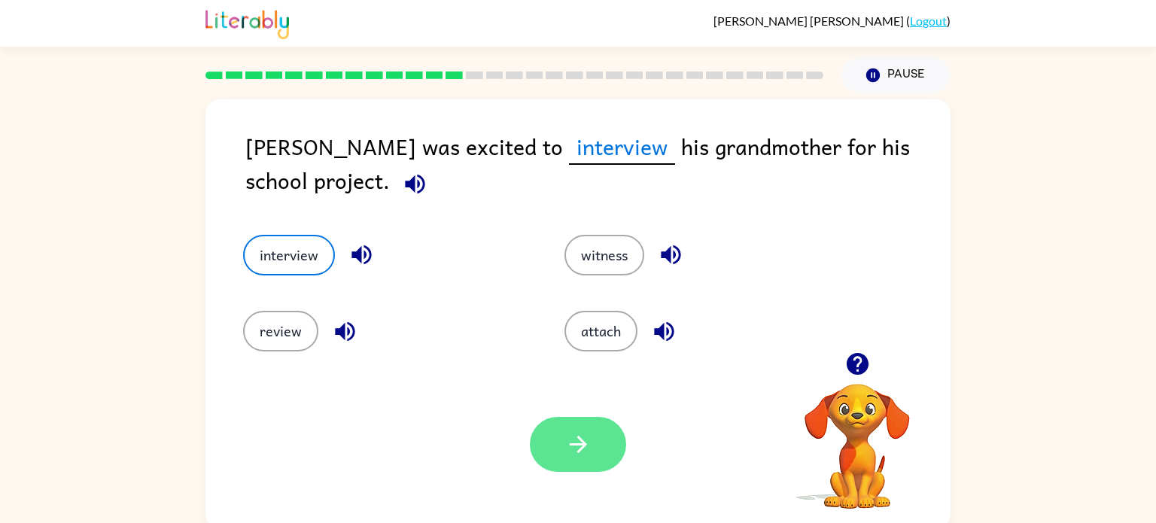
click at [602, 444] on button "button" at bounding box center [578, 444] width 96 height 55
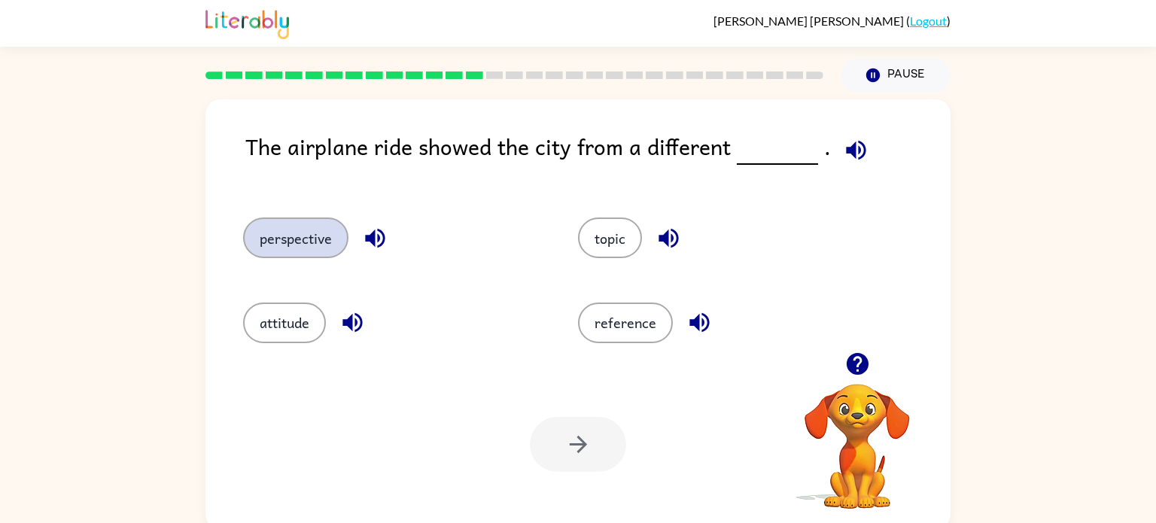
click at [293, 248] on button "perspective" at bounding box center [295, 238] width 105 height 41
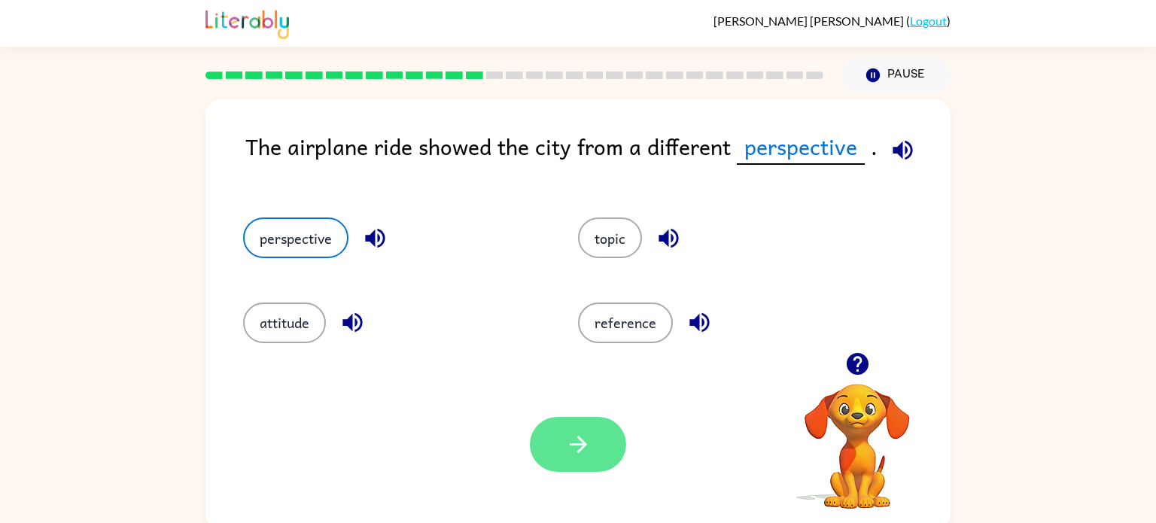
click at [598, 445] on button "button" at bounding box center [578, 444] width 96 height 55
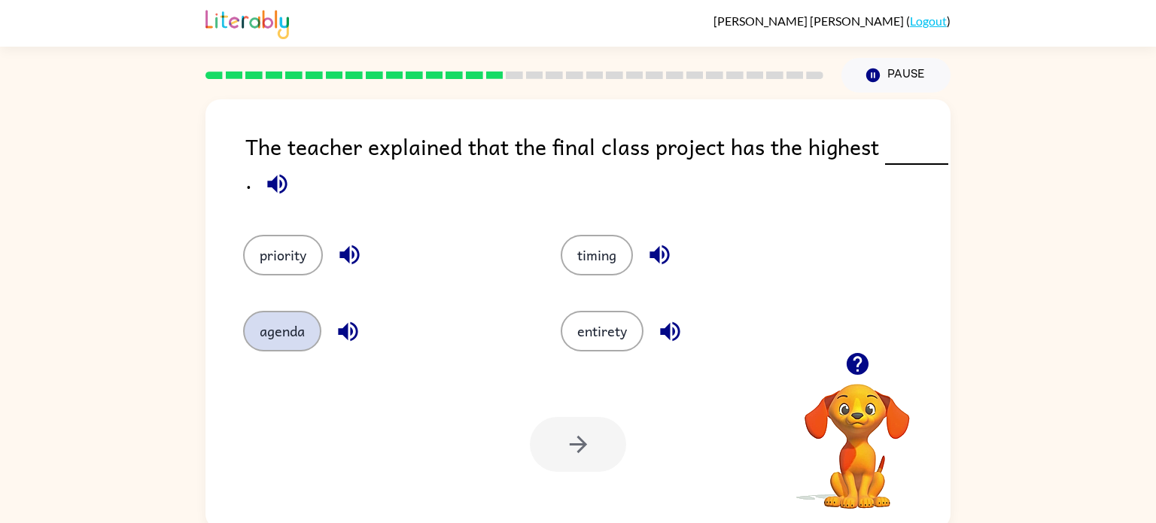
click at [266, 335] on button "agenda" at bounding box center [282, 331] width 78 height 41
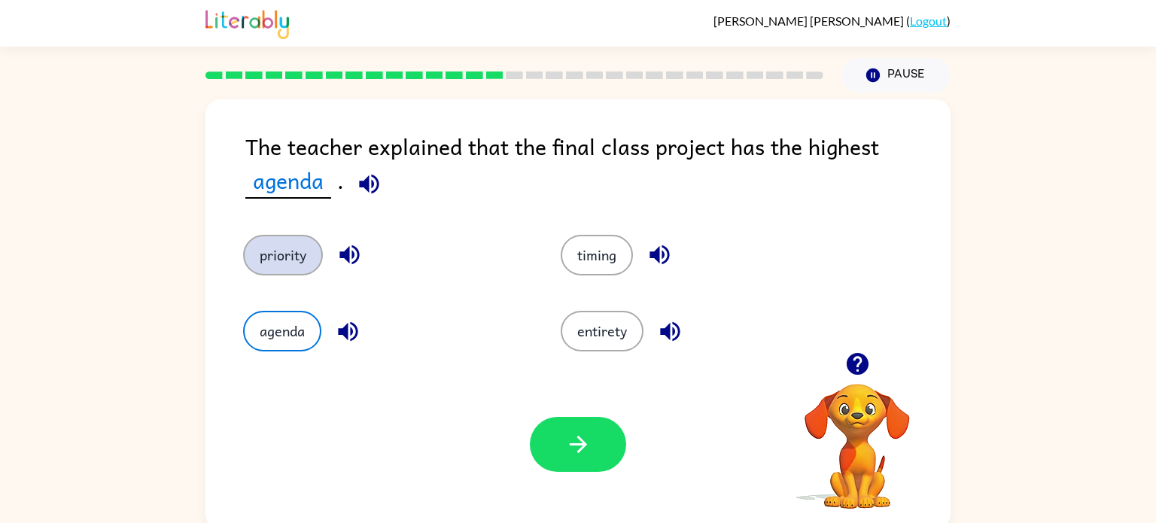
click at [271, 265] on button "priority" at bounding box center [283, 255] width 80 height 41
click at [568, 409] on div "Your browser must support playing .mp4 files to use Literably. Please try using…" at bounding box center [578, 444] width 745 height 169
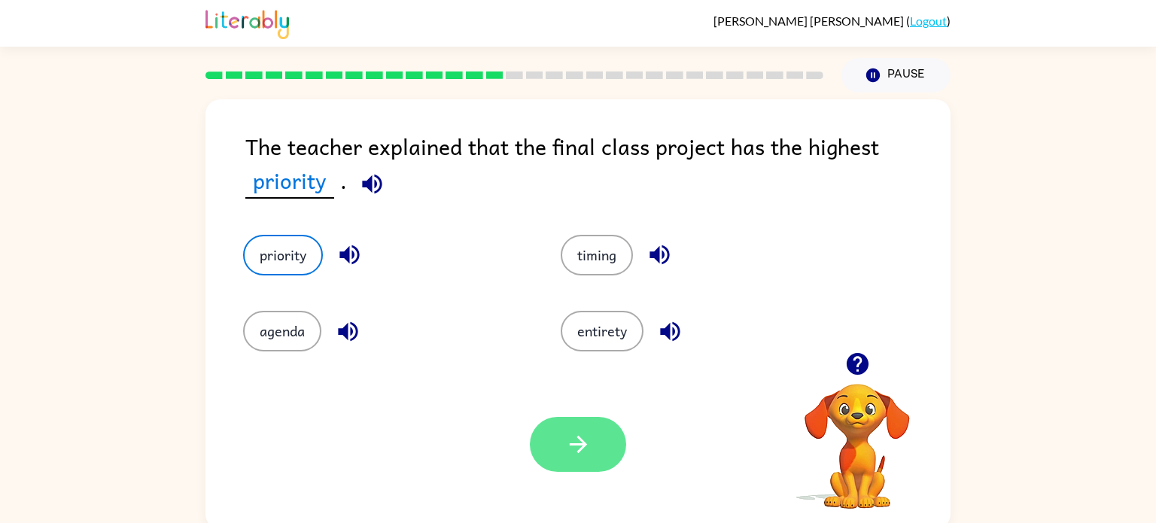
click at [568, 420] on button "button" at bounding box center [578, 444] width 96 height 55
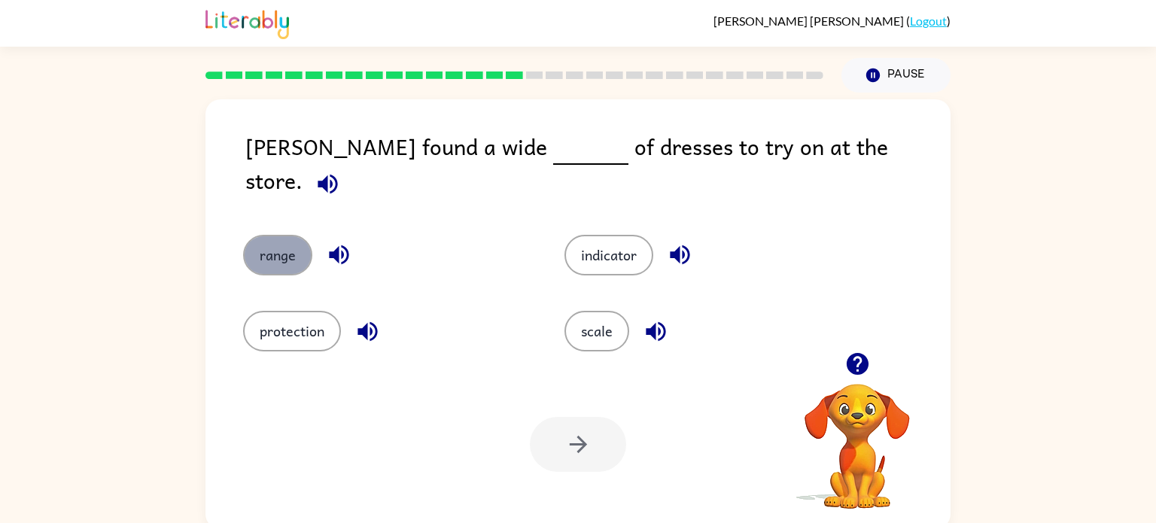
click at [276, 248] on button "range" at bounding box center [277, 255] width 69 height 41
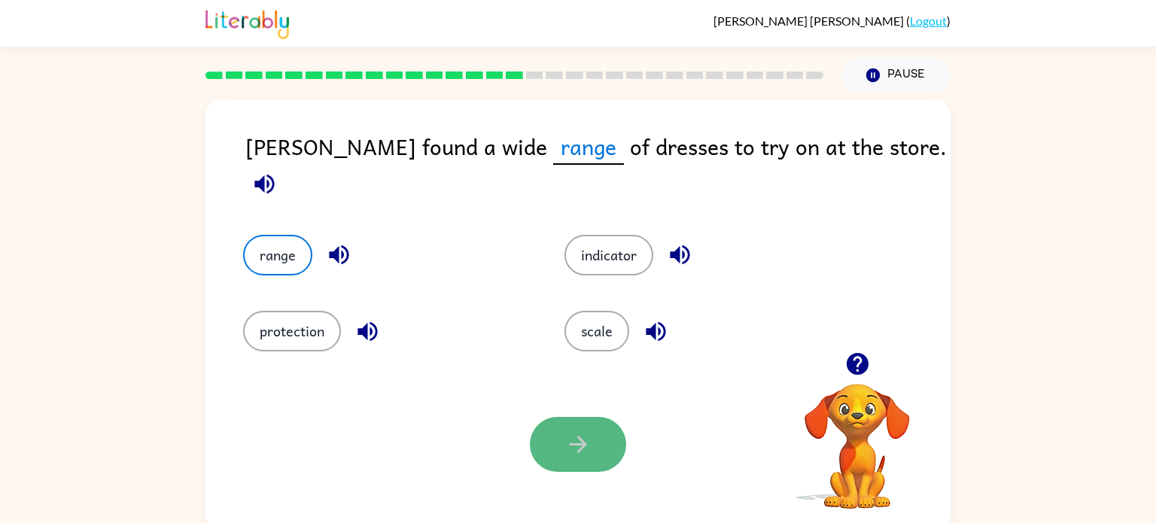
click at [575, 438] on icon "button" at bounding box center [578, 444] width 26 height 26
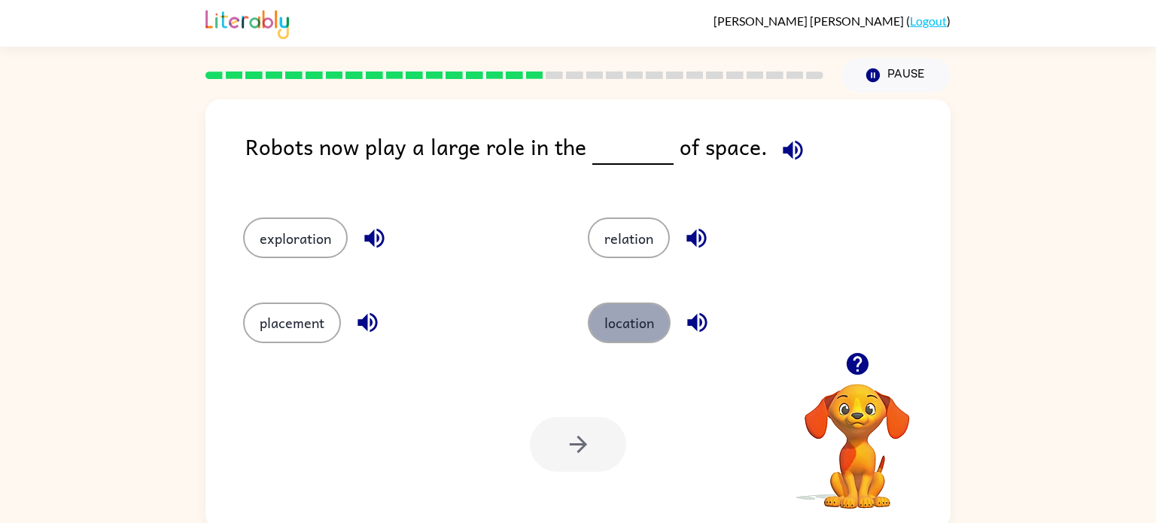
click at [626, 328] on button "location" at bounding box center [629, 323] width 83 height 41
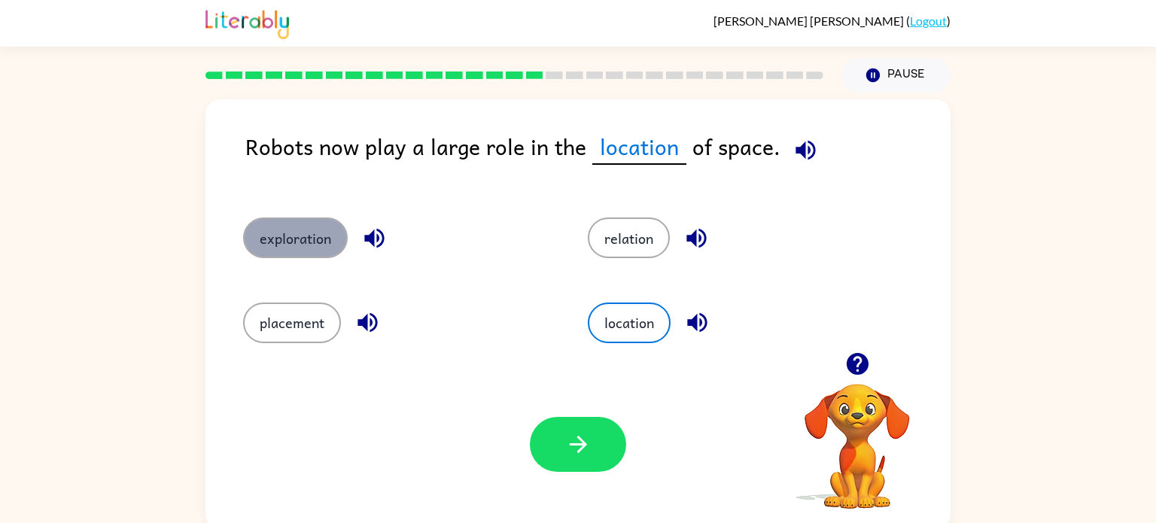
click at [279, 244] on button "exploration" at bounding box center [295, 238] width 105 height 41
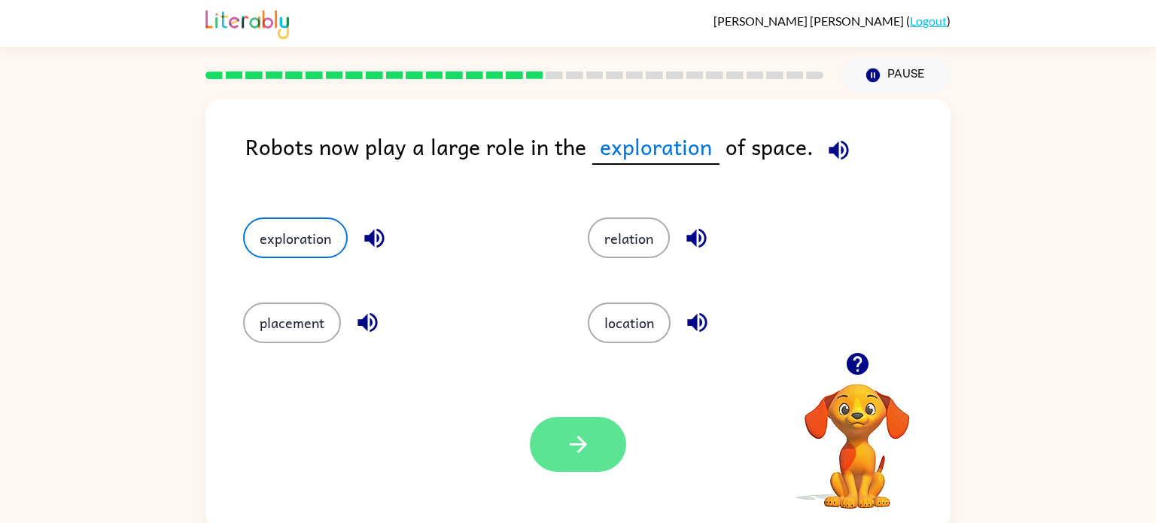
click at [553, 438] on button "button" at bounding box center [578, 444] width 96 height 55
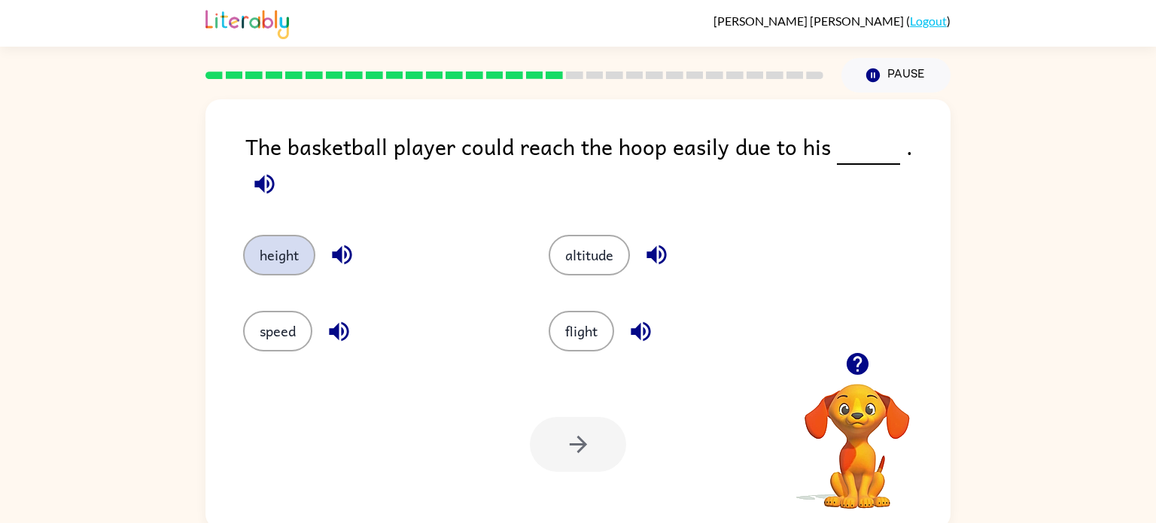
click at [275, 258] on button "height" at bounding box center [279, 255] width 72 height 41
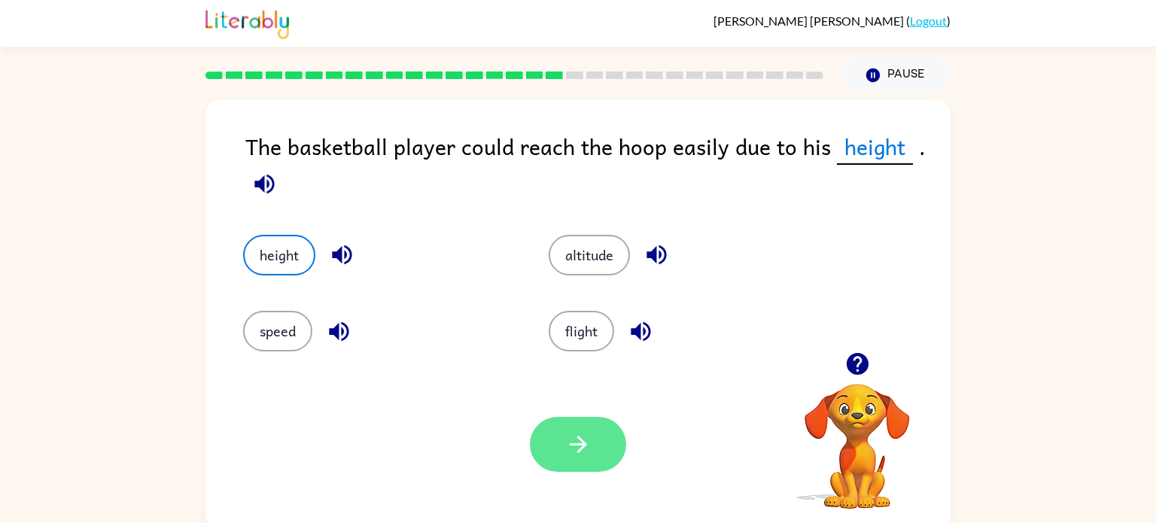
click at [548, 463] on button "button" at bounding box center [578, 444] width 96 height 55
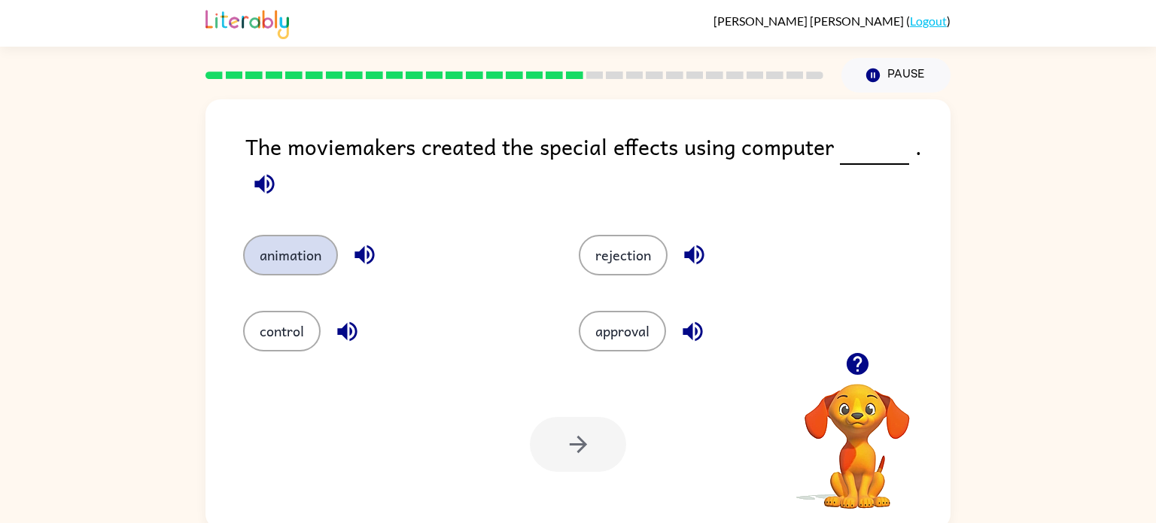
click at [297, 266] on button "animation" at bounding box center [290, 255] width 95 height 41
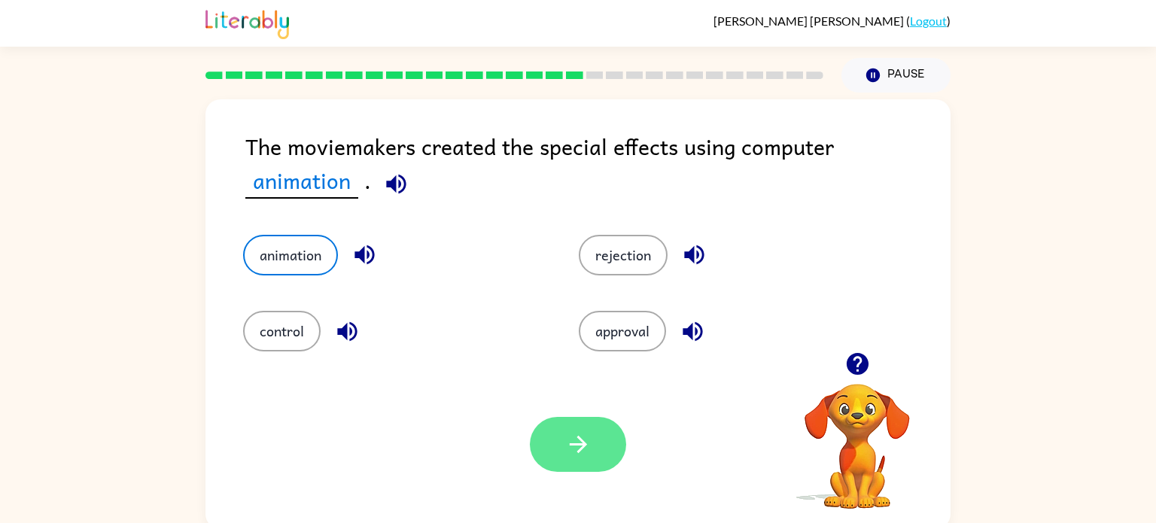
click at [599, 425] on button "button" at bounding box center [578, 444] width 96 height 55
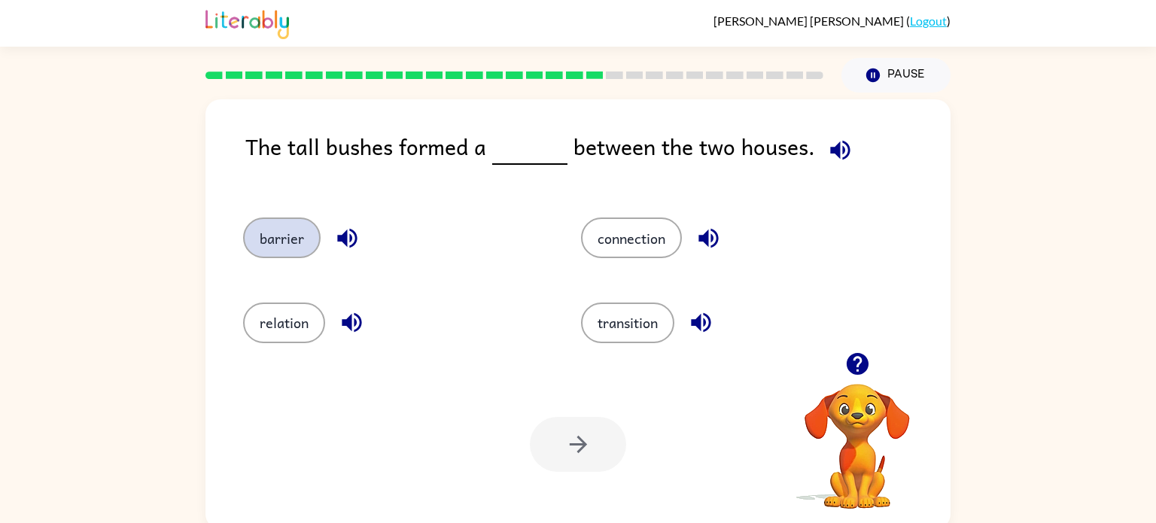
click at [297, 236] on button "barrier" at bounding box center [282, 238] width 78 height 41
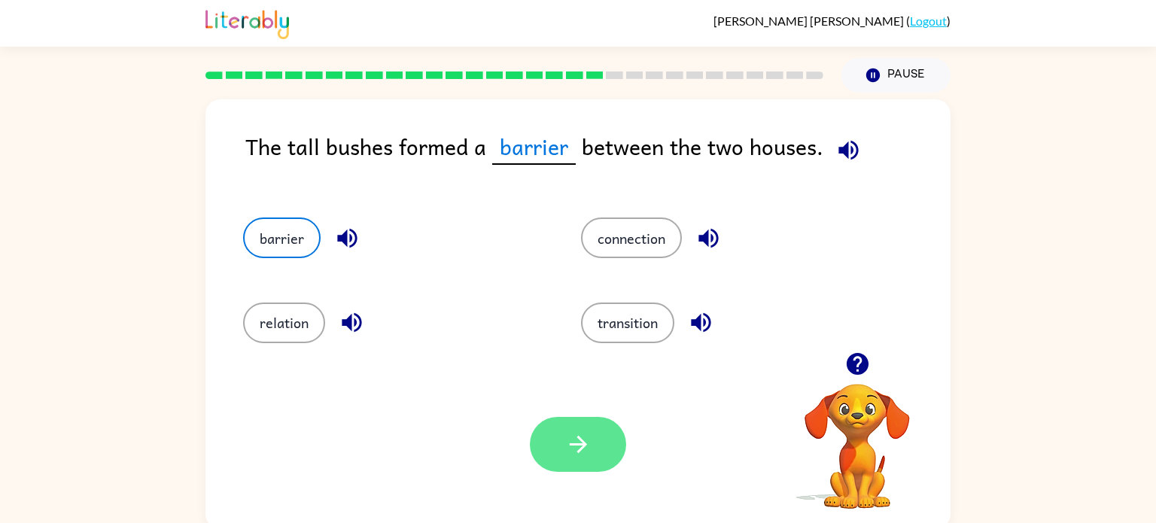
click at [571, 453] on icon "button" at bounding box center [578, 444] width 26 height 26
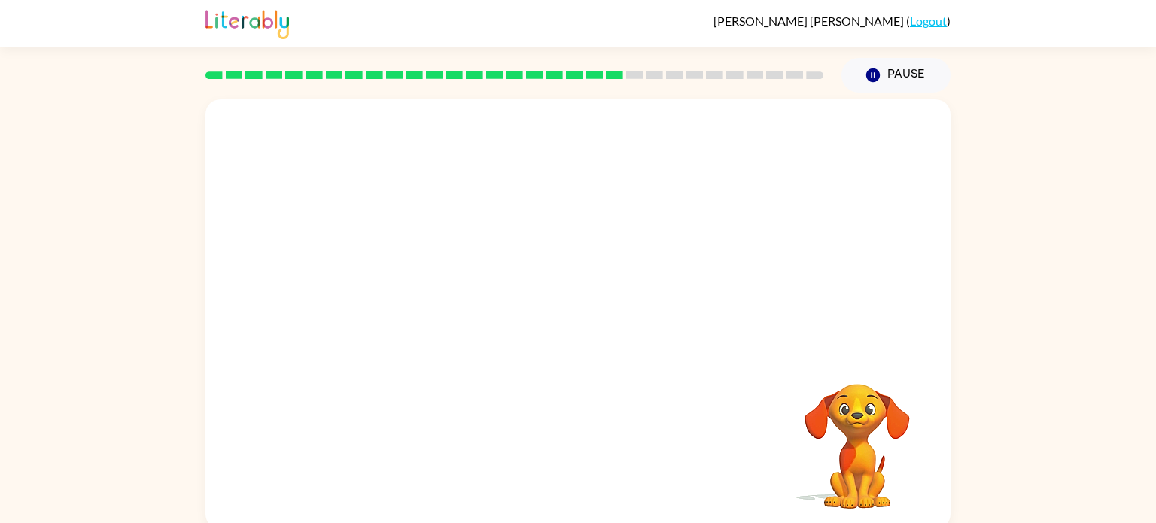
click at [425, 303] on video "Your browser must support playing .mp4 files to use Literably. Please try using…" at bounding box center [578, 225] width 745 height 253
click at [589, 321] on icon "button" at bounding box center [578, 322] width 26 height 26
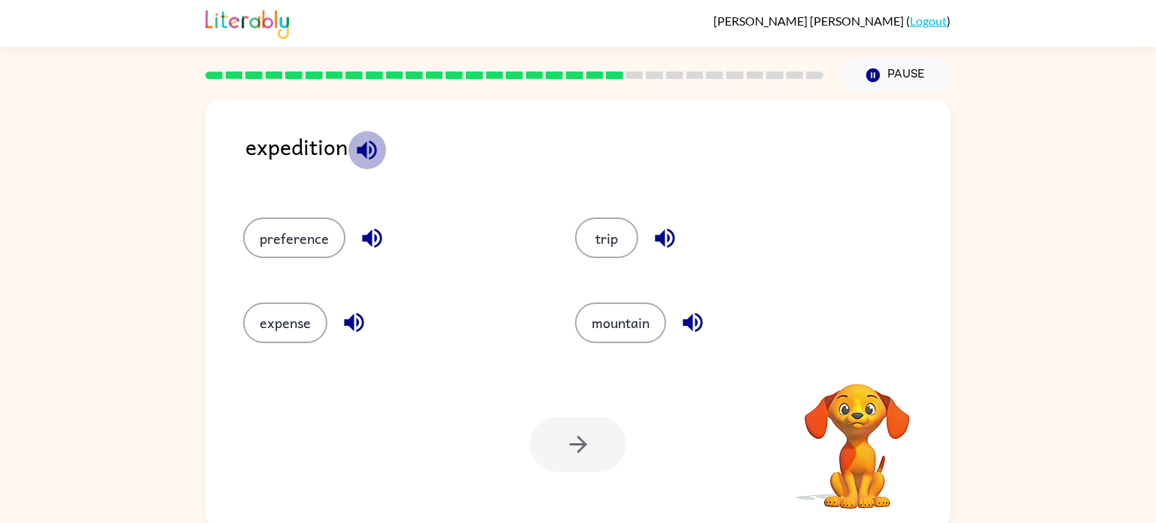
click at [370, 150] on icon "button" at bounding box center [367, 150] width 20 height 20
click at [305, 248] on button "preference" at bounding box center [294, 238] width 102 height 41
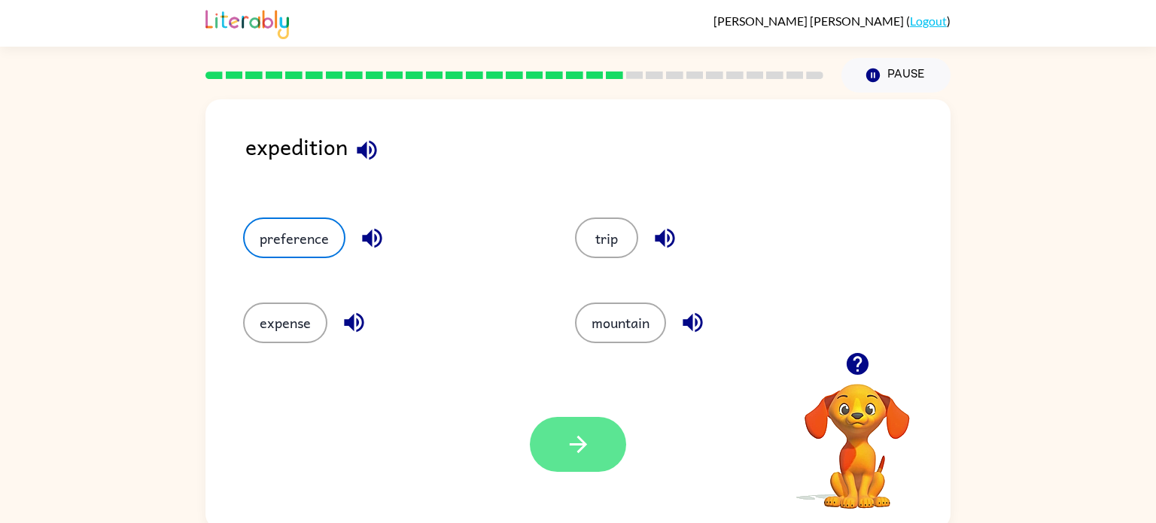
click at [569, 437] on icon "button" at bounding box center [578, 444] width 26 height 26
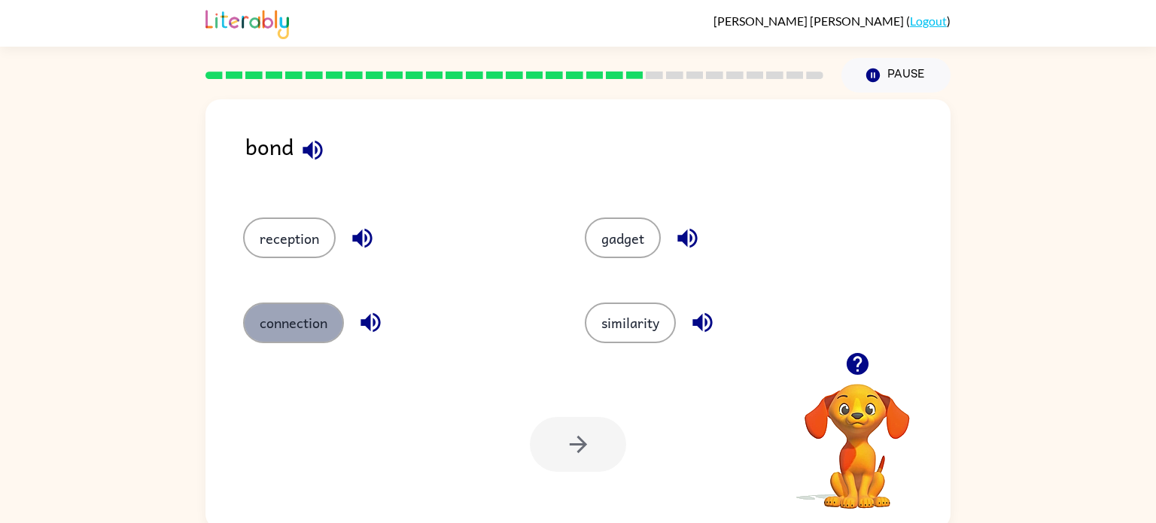
click at [297, 328] on button "connection" at bounding box center [293, 323] width 101 height 41
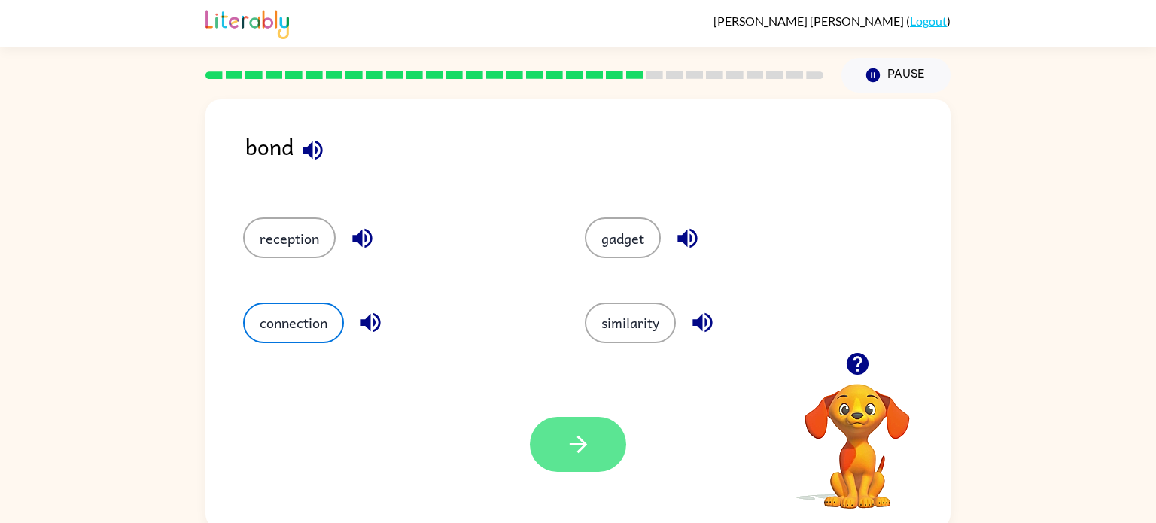
click at [566, 454] on icon "button" at bounding box center [578, 444] width 26 height 26
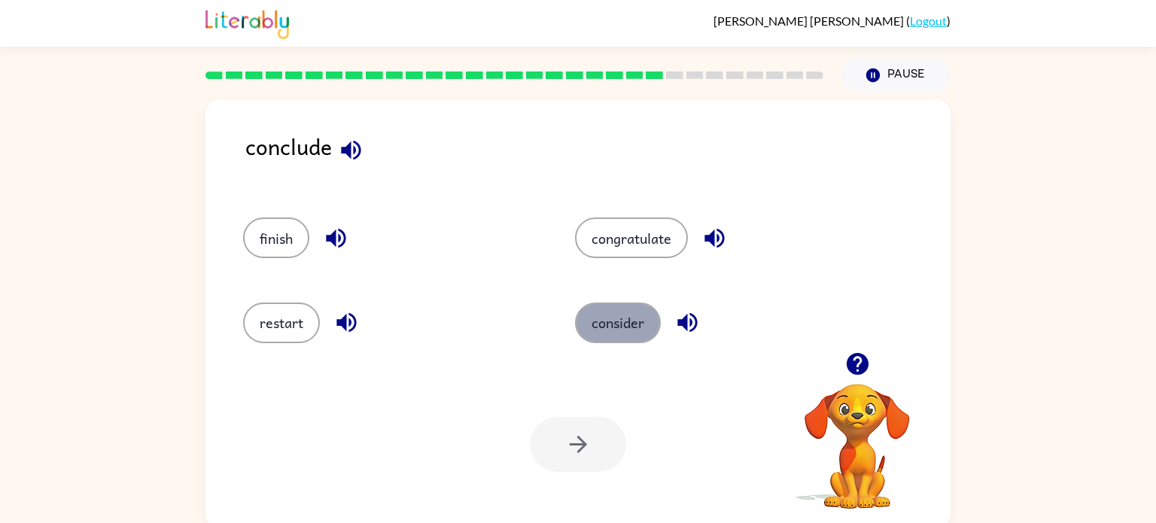
click at [631, 330] on button "consider" at bounding box center [618, 323] width 86 height 41
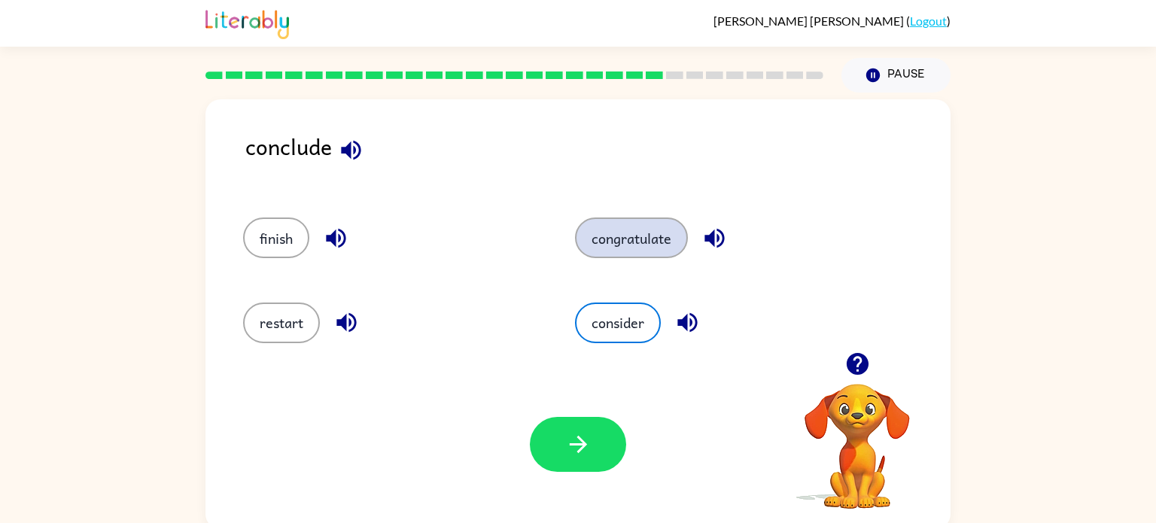
click at [642, 242] on button "congratulate" at bounding box center [631, 238] width 113 height 41
click at [609, 318] on button "consider" at bounding box center [618, 323] width 86 height 41
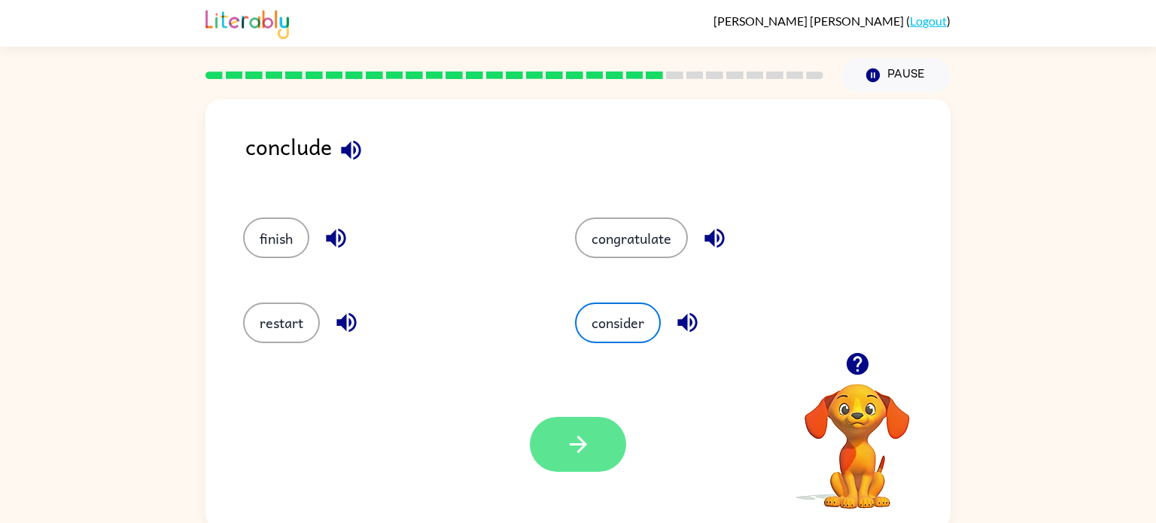
click at [564, 455] on button "button" at bounding box center [578, 444] width 96 height 55
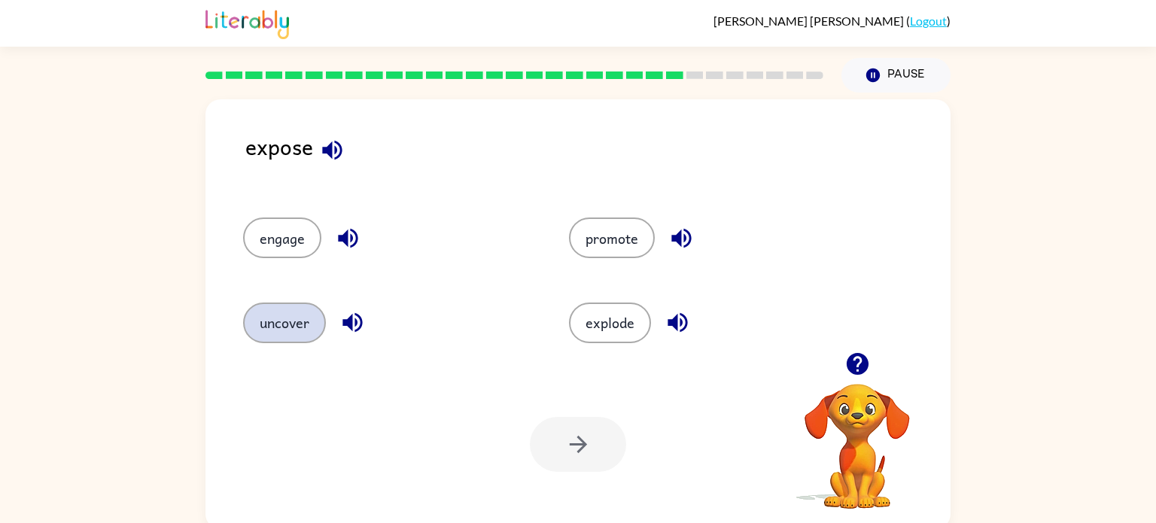
click at [292, 323] on button "uncover" at bounding box center [284, 323] width 83 height 41
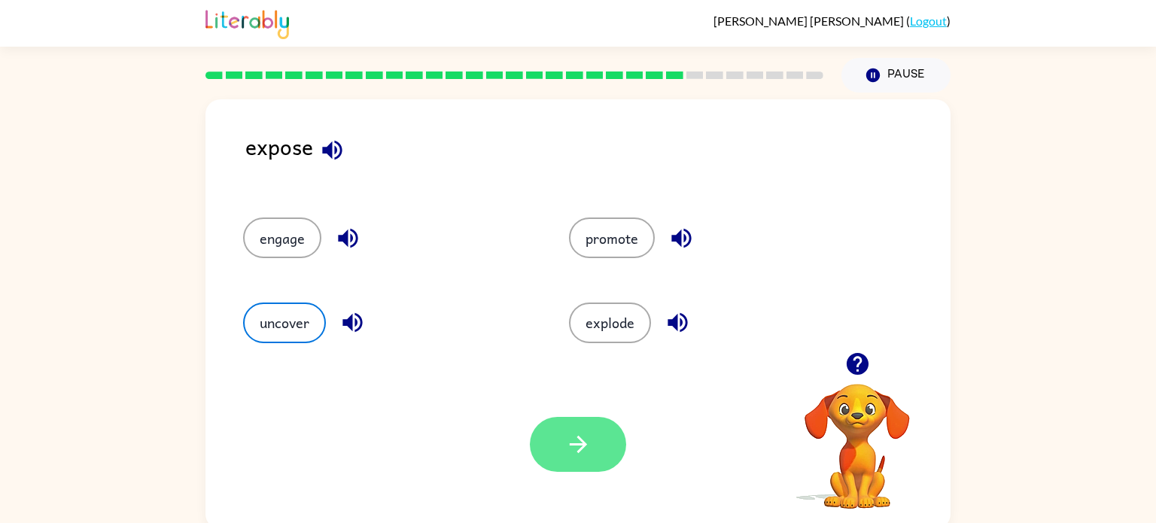
click at [569, 447] on icon "button" at bounding box center [578, 444] width 26 height 26
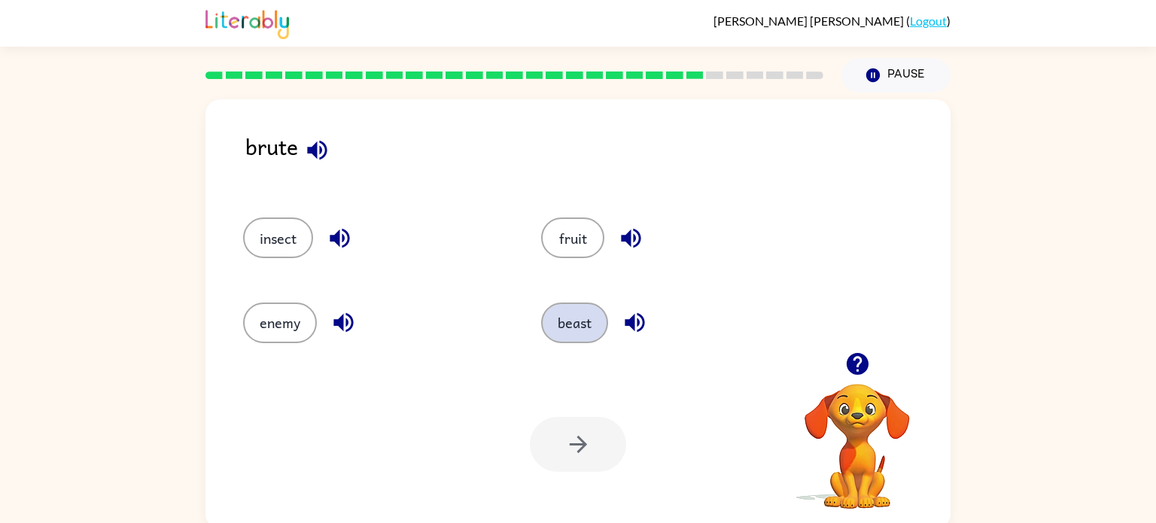
click at [574, 326] on button "beast" at bounding box center [574, 323] width 67 height 41
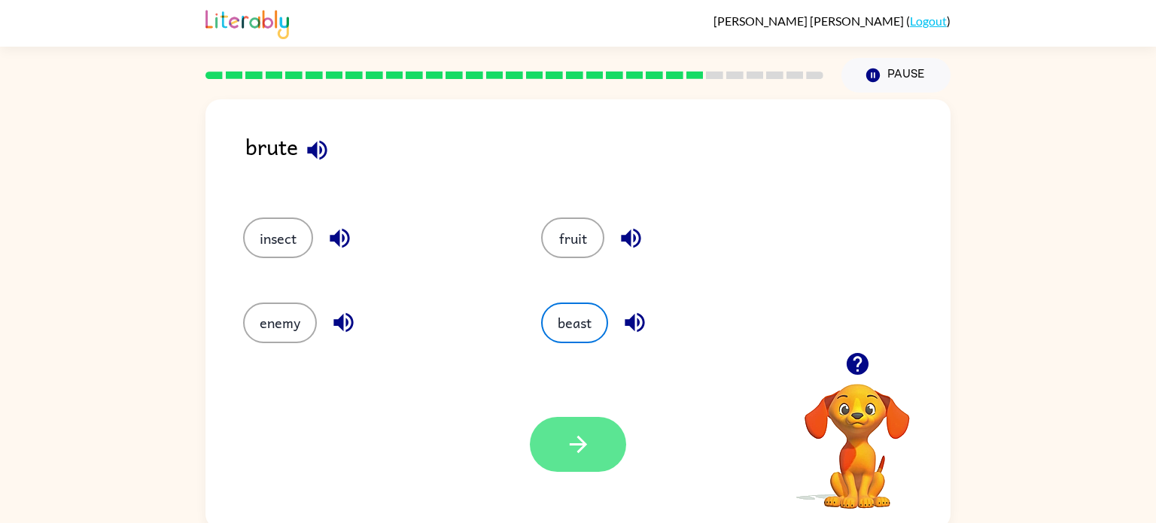
click at [565, 464] on button "button" at bounding box center [578, 444] width 96 height 55
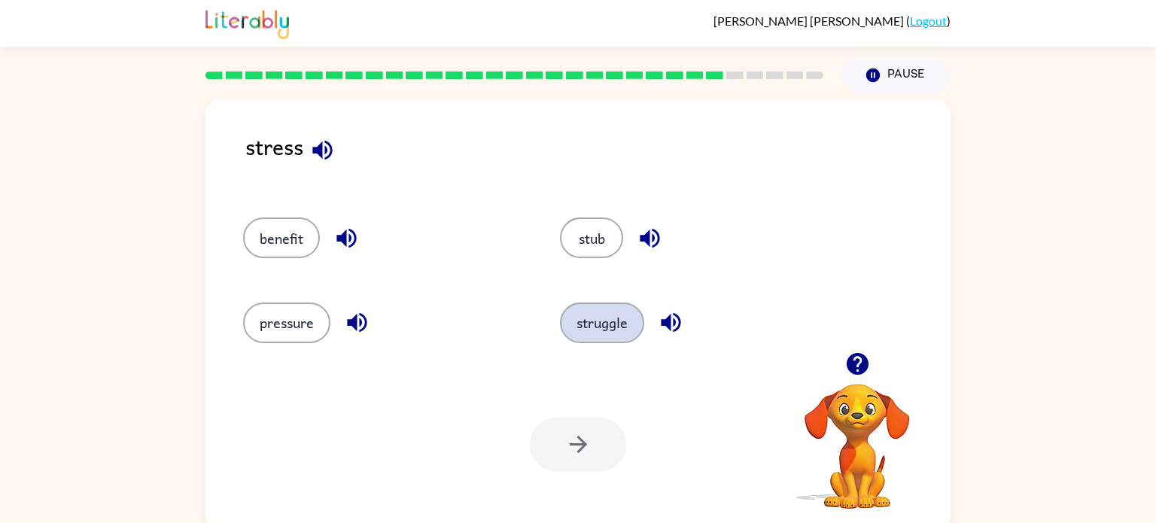
click at [598, 330] on button "struggle" at bounding box center [602, 323] width 84 height 41
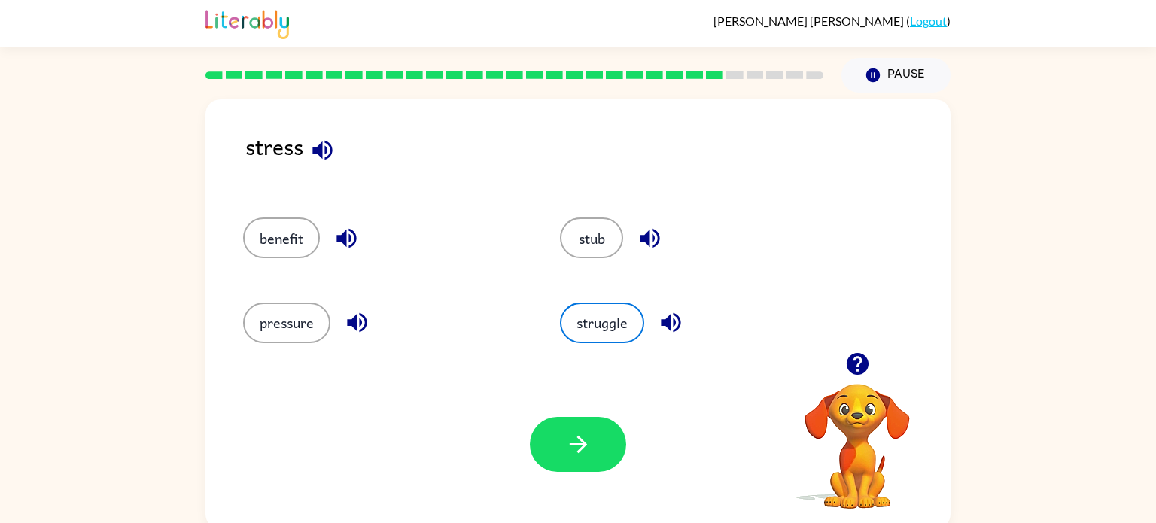
click at [592, 395] on div "Your browser must support playing .mp4 files to use Literably. Please try using…" at bounding box center [578, 444] width 745 height 169
click at [596, 426] on button "button" at bounding box center [578, 444] width 96 height 55
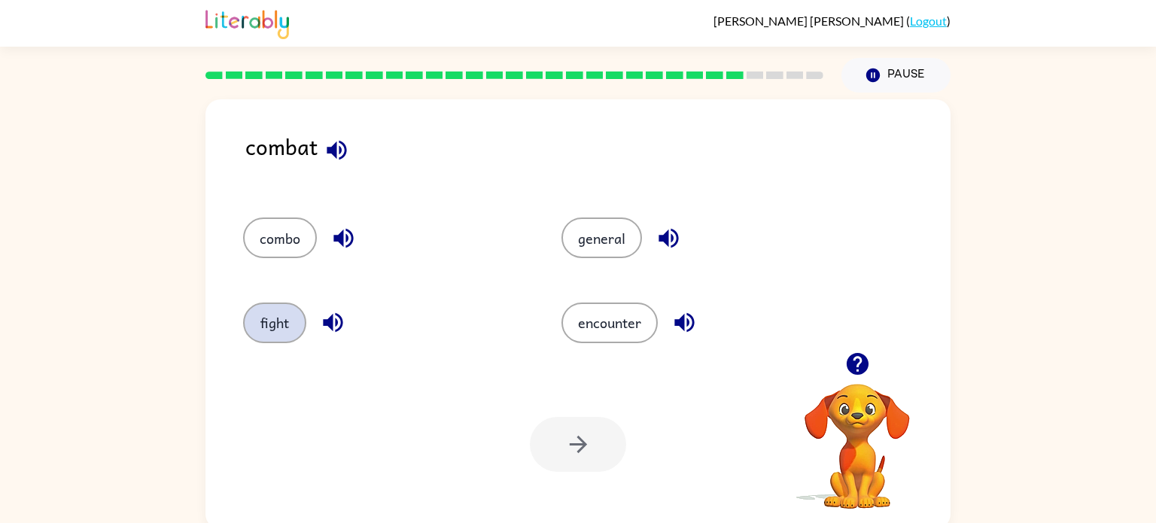
click at [292, 314] on button "fight" at bounding box center [274, 323] width 63 height 41
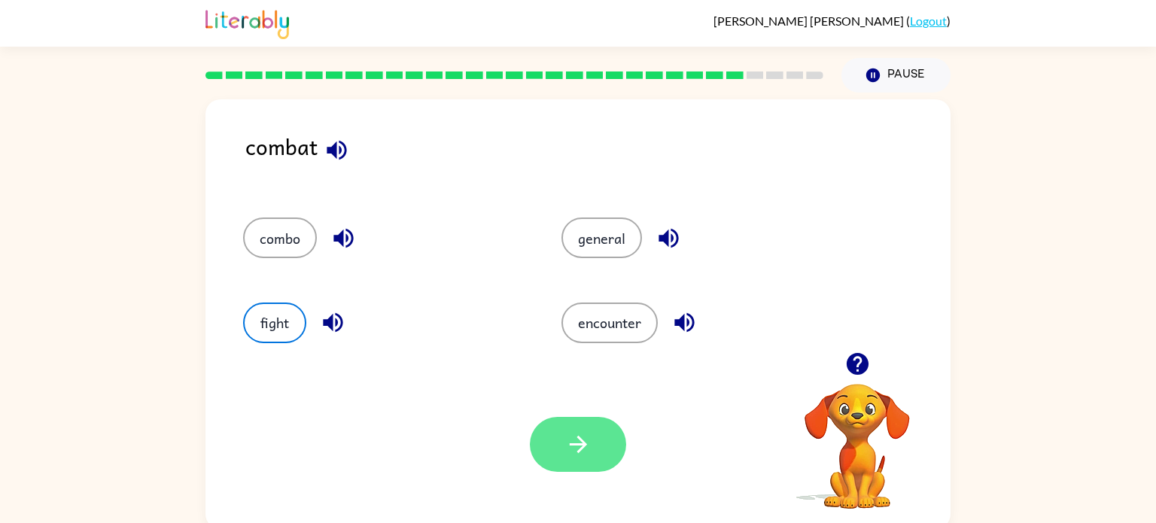
click at [561, 440] on button "button" at bounding box center [578, 444] width 96 height 55
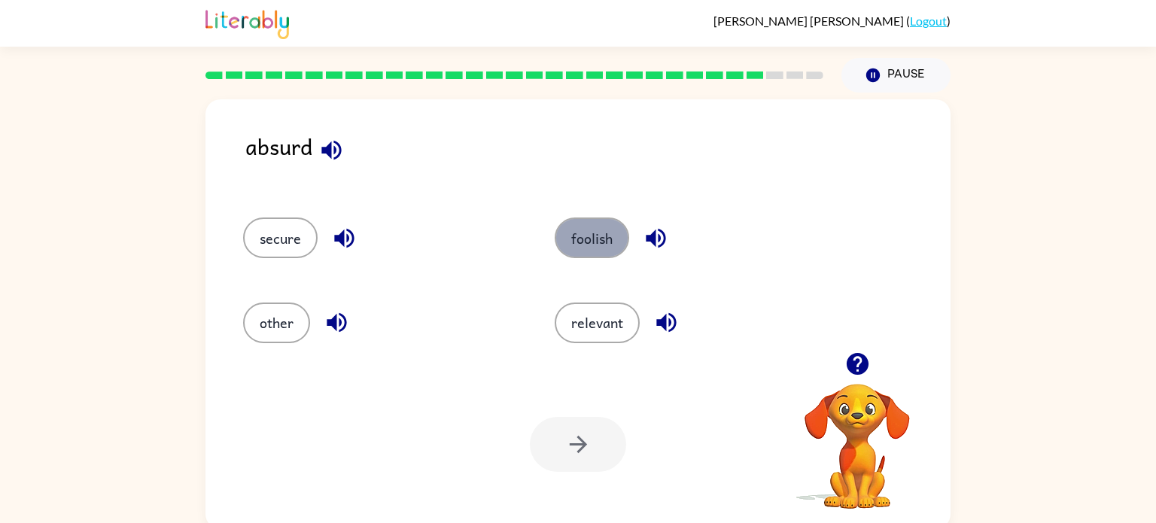
click at [611, 233] on button "foolish" at bounding box center [592, 238] width 75 height 41
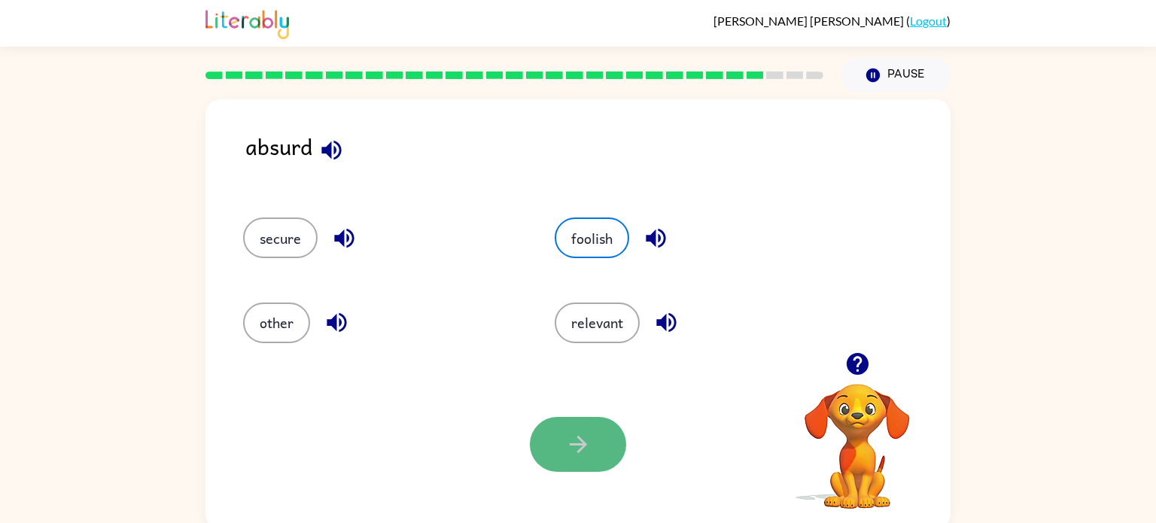
click at [596, 446] on button "button" at bounding box center [578, 444] width 96 height 55
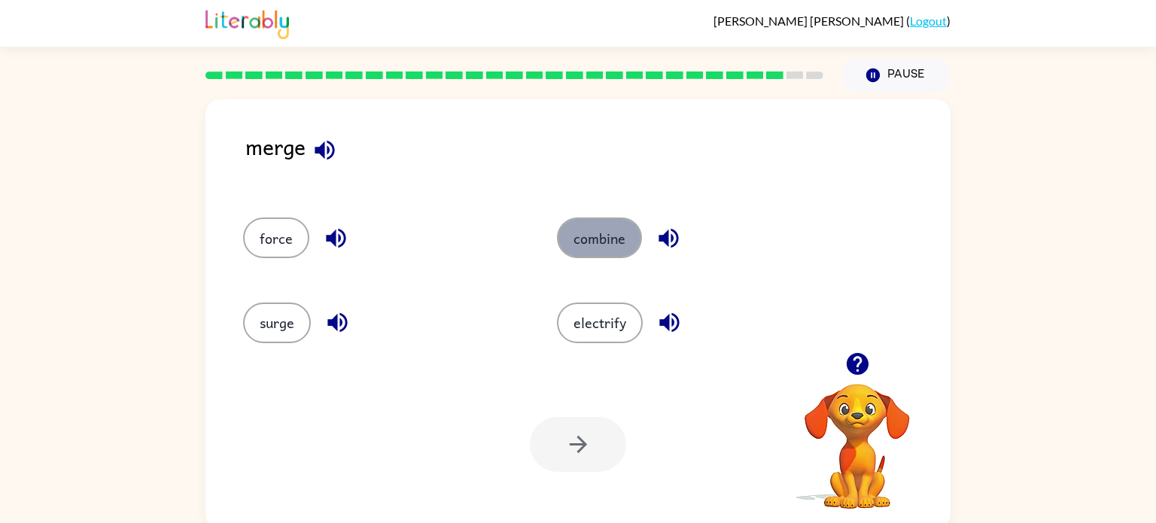
click at [609, 236] on button "combine" at bounding box center [599, 238] width 85 height 41
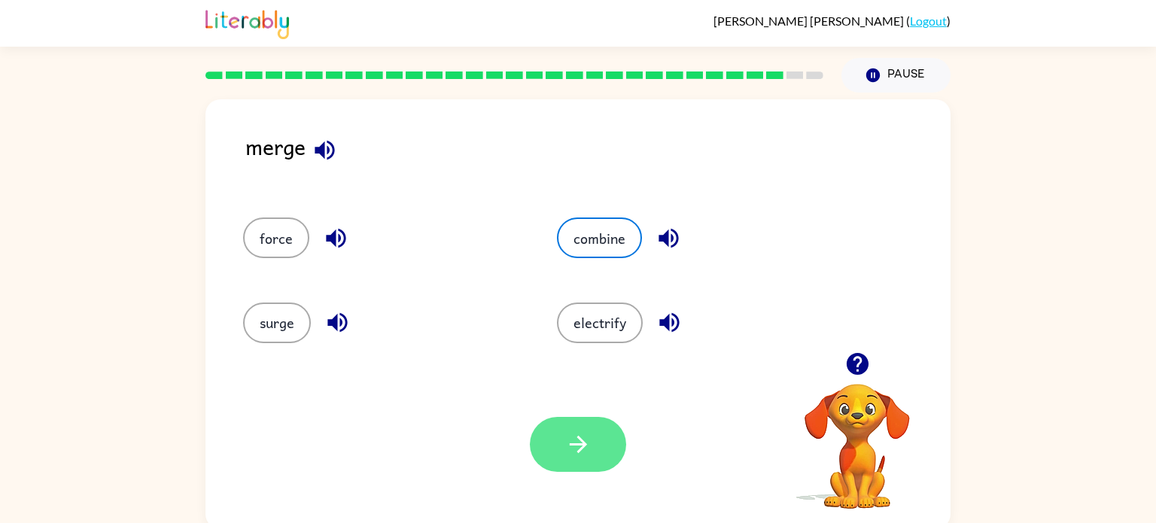
click at [574, 422] on button "button" at bounding box center [578, 444] width 96 height 55
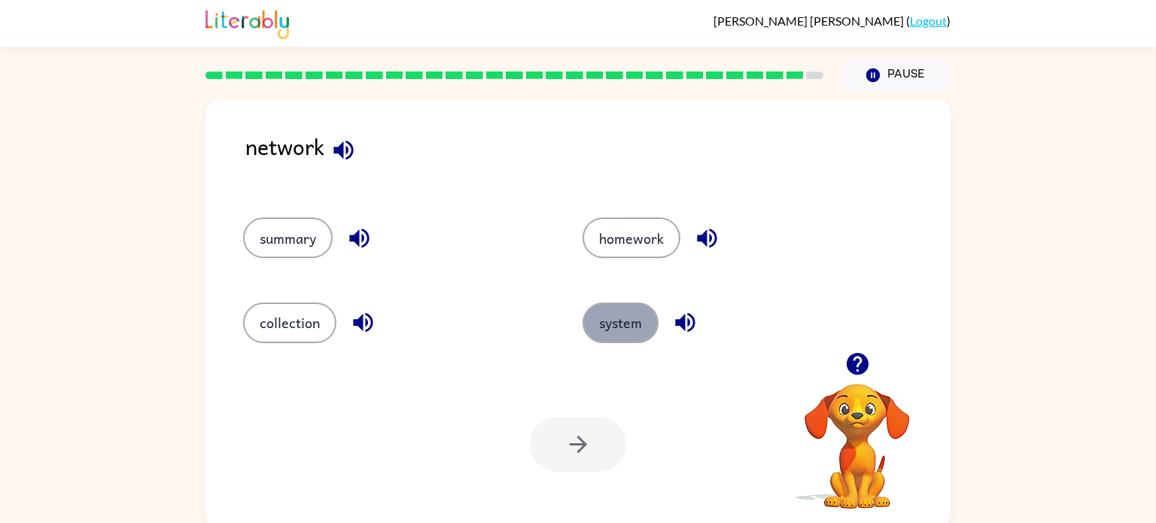
click at [632, 321] on button "system" at bounding box center [621, 323] width 76 height 41
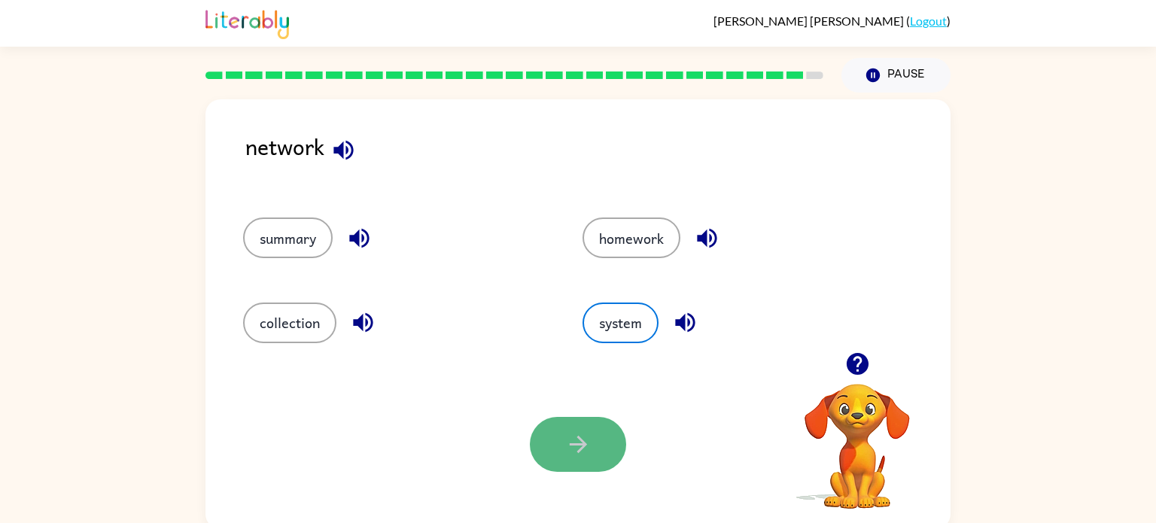
click at [588, 437] on icon "button" at bounding box center [578, 444] width 26 height 26
